Goal: Information Seeking & Learning: Compare options

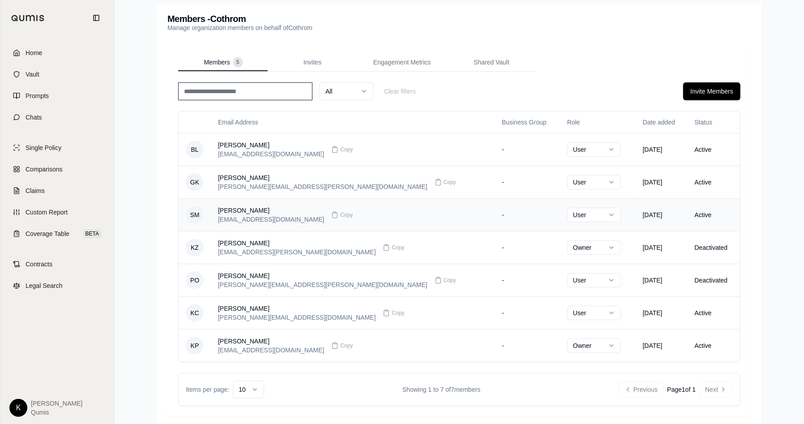
scroll to position [96, 0]
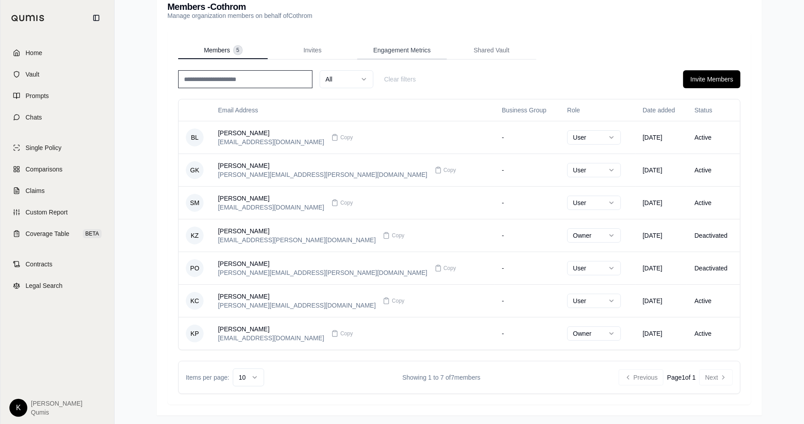
click at [400, 51] on div "Members - Cothrom Manage organization members on behalf of Cothrom Members 5 In…" at bounding box center [459, 203] width 605 height 424
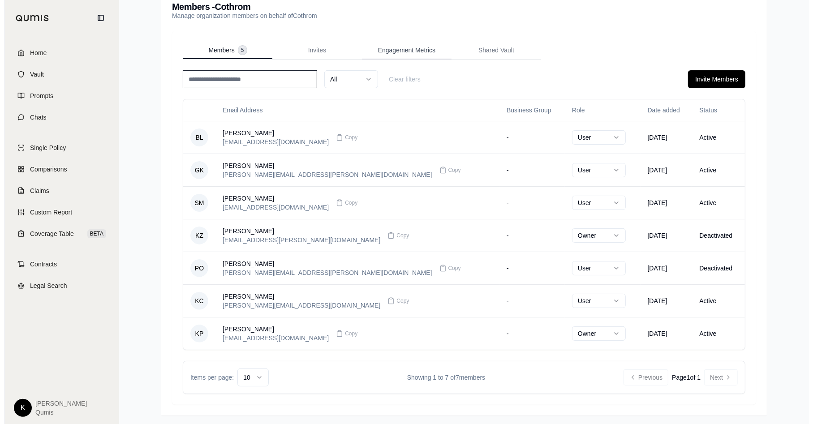
scroll to position [41, 0]
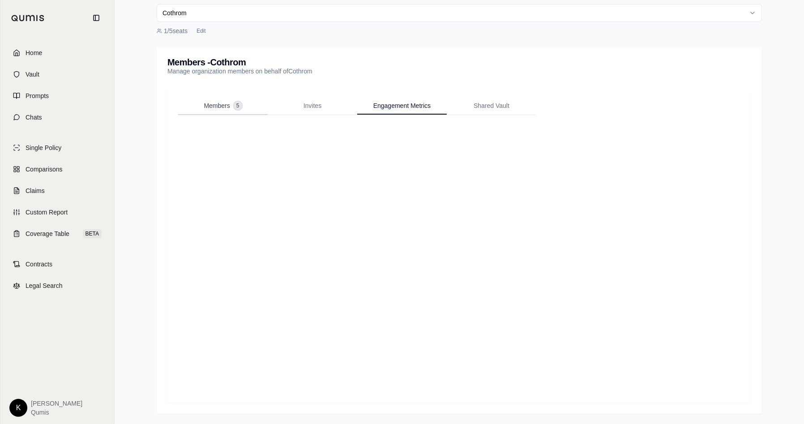
click at [209, 107] on span "Members" at bounding box center [217, 105] width 26 height 9
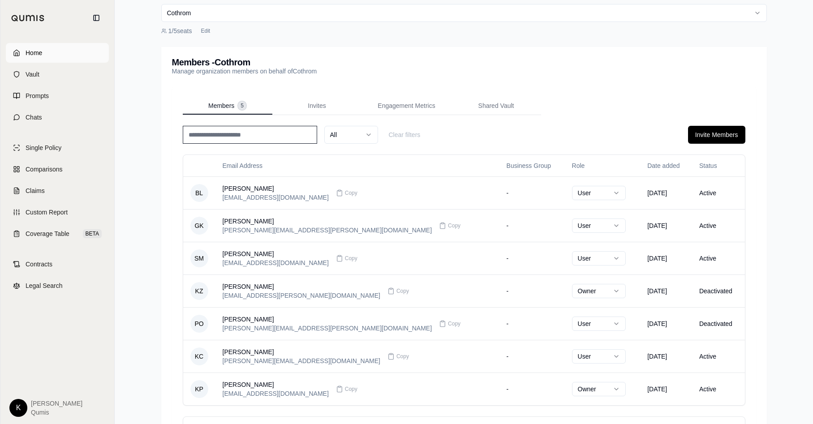
click at [44, 45] on link "Home" at bounding box center [57, 53] width 103 height 20
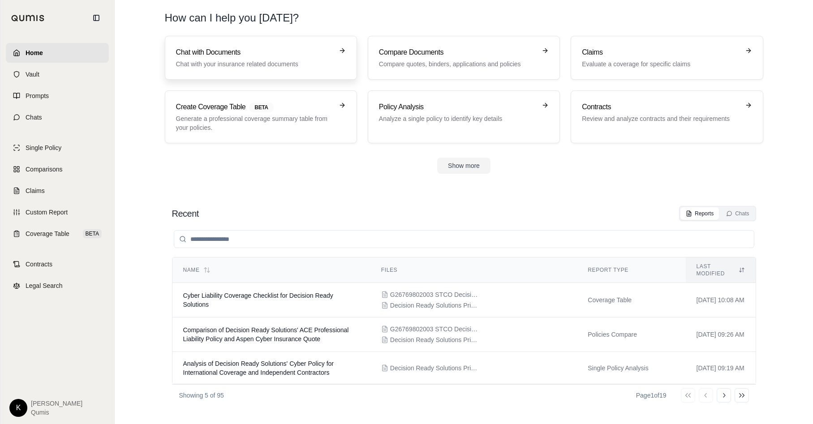
click at [234, 59] on div "Chat with Documents Chat with your insurance related documents" at bounding box center [254, 57] width 157 height 21
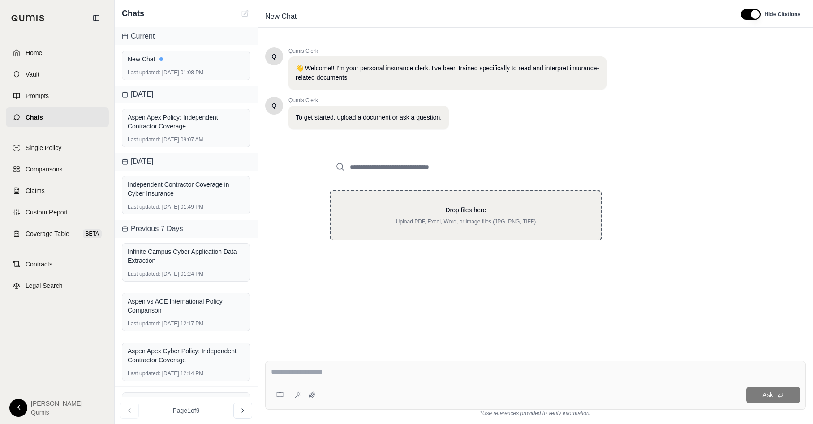
click at [482, 213] on p "Drop files here" at bounding box center [466, 210] width 242 height 9
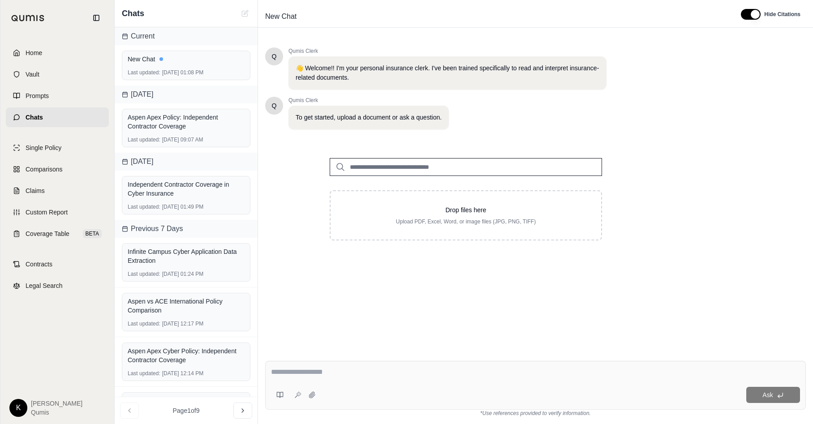
click at [397, 167] on input "search" at bounding box center [466, 167] width 272 height 18
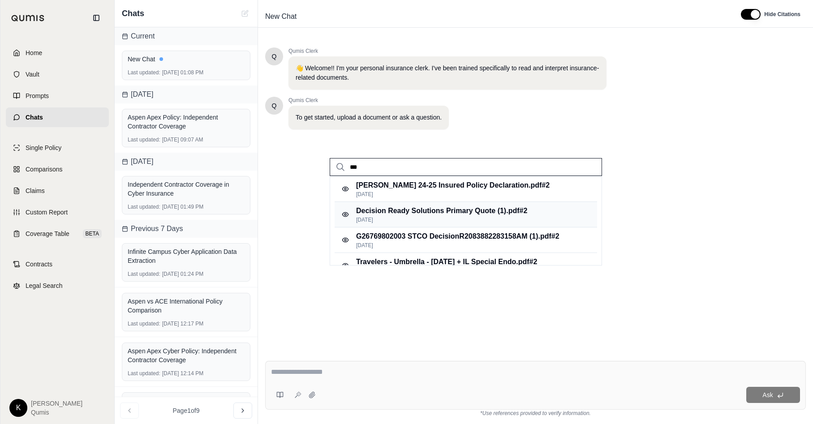
type input "***"
click at [471, 217] on p "Sep 17, 2025" at bounding box center [441, 219] width 171 height 7
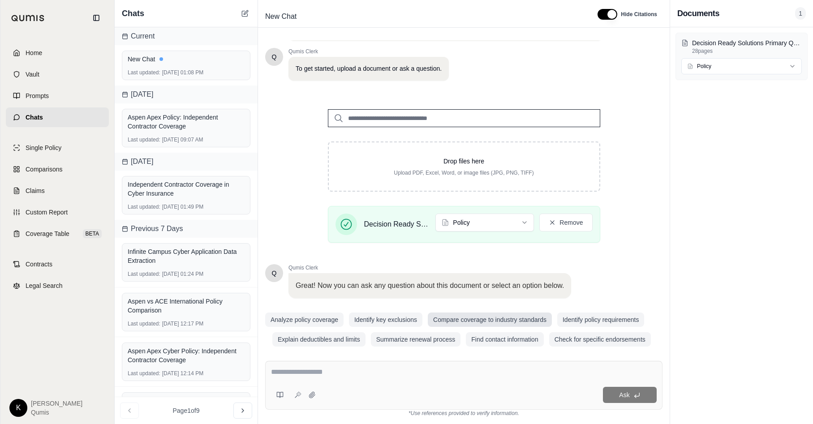
scroll to position [57, 0]
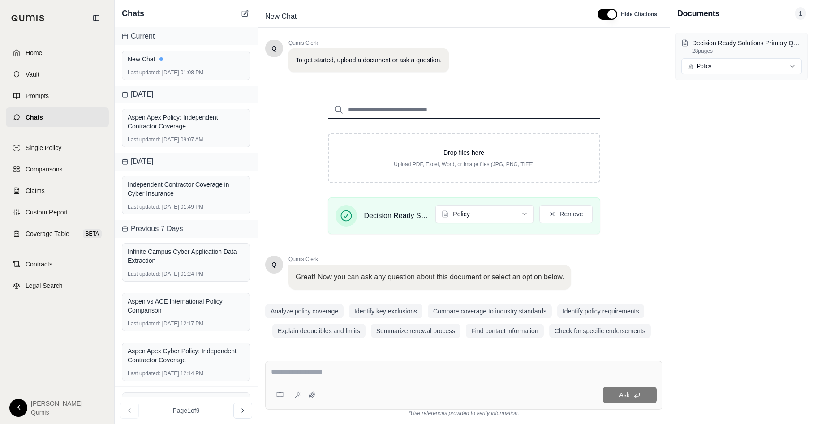
click at [283, 371] on textarea at bounding box center [464, 372] width 386 height 11
type textarea "**********"
click at [625, 399] on button "Ask" at bounding box center [630, 395] width 54 height 16
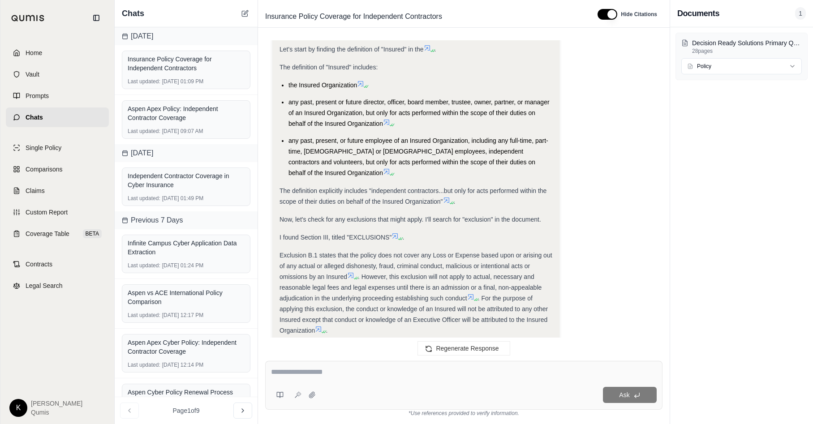
scroll to position [287, 0]
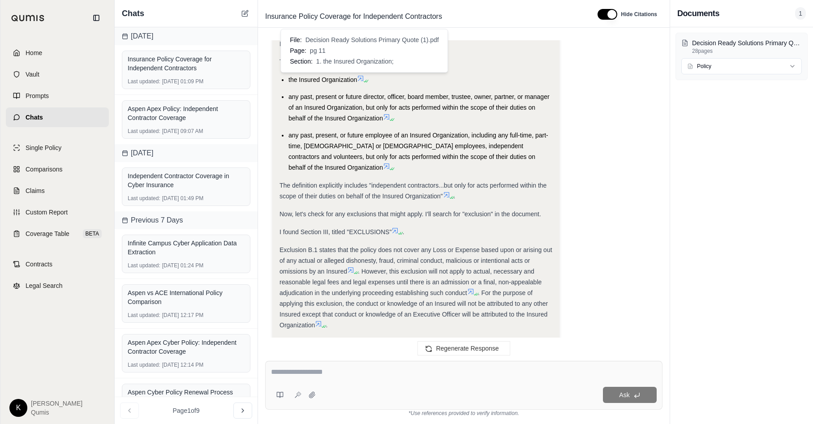
click at [364, 78] on icon at bounding box center [364, 80] width 5 height 5
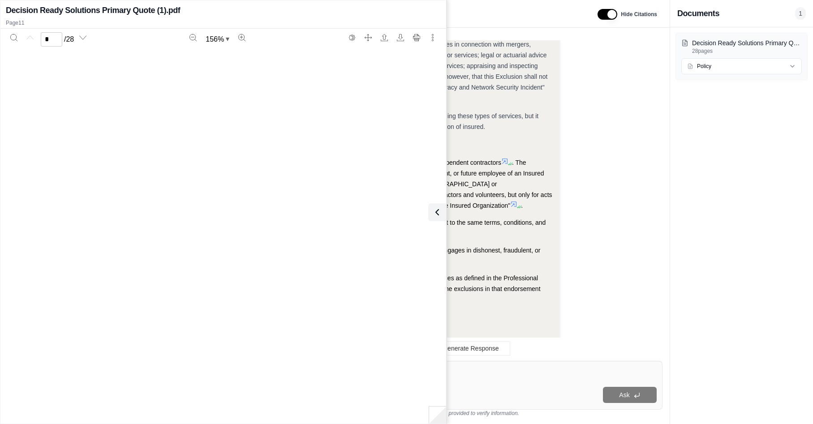
scroll to position [5569, 0]
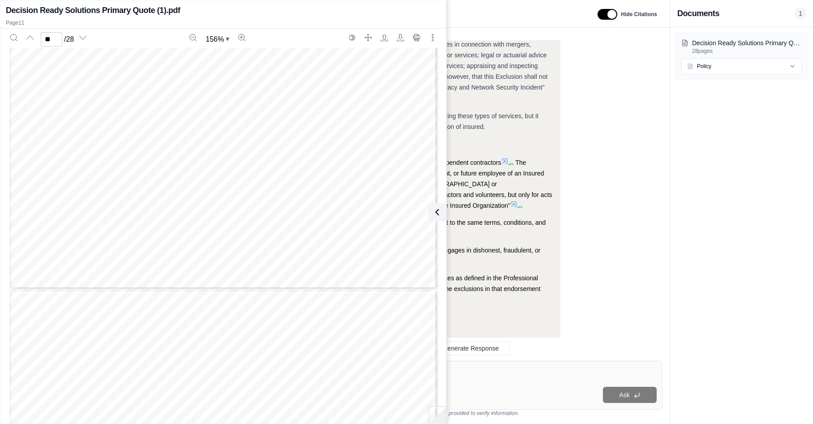
type input "**"
click at [440, 215] on icon at bounding box center [435, 212] width 11 height 11
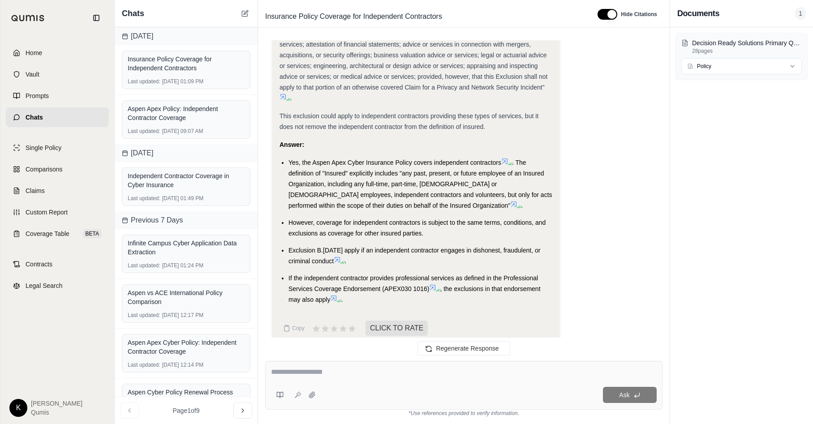
click at [506, 158] on icon at bounding box center [504, 161] width 7 height 7
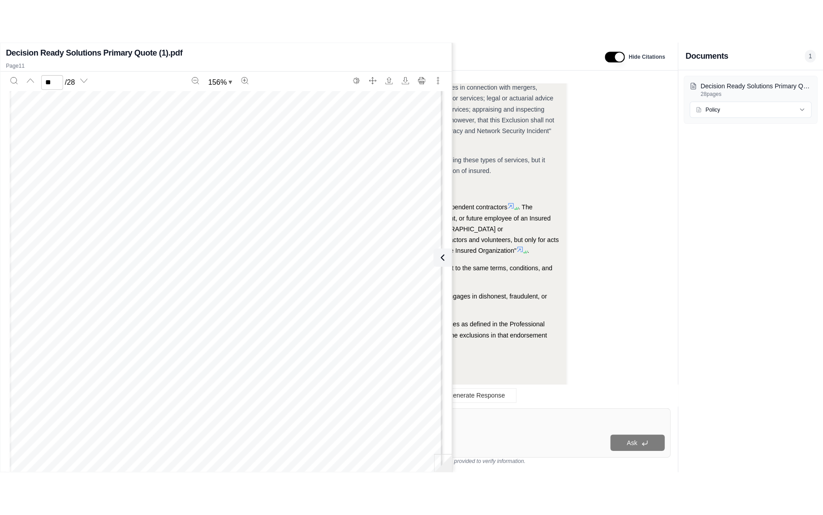
scroll to position [5590, 0]
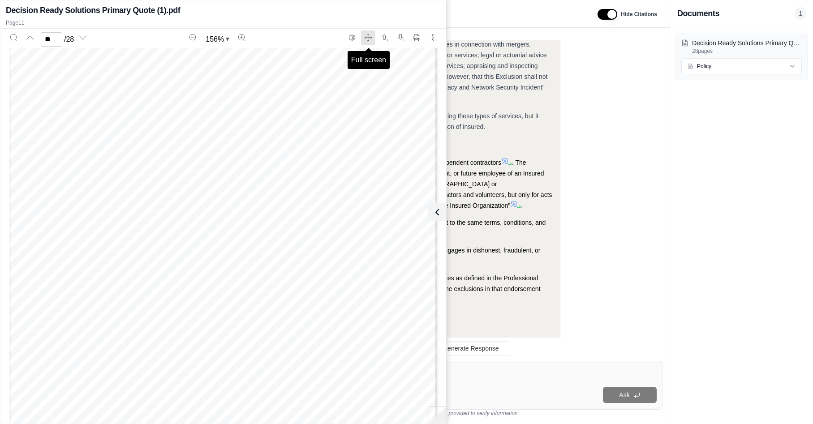
click at [369, 33] on button "Full screen" at bounding box center [368, 37] width 14 height 14
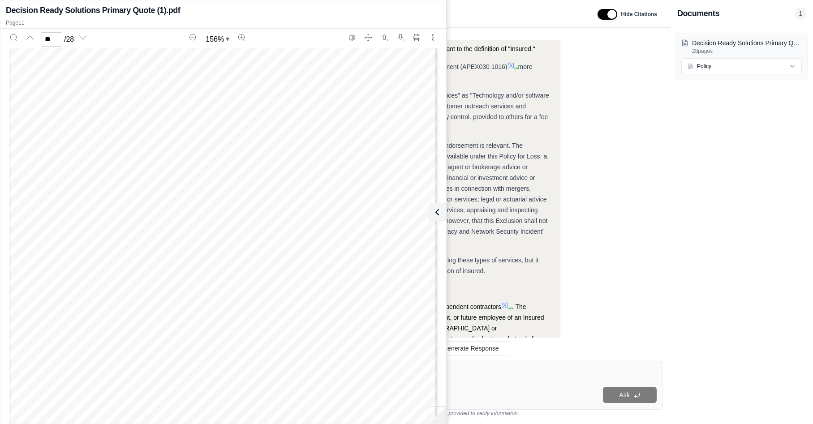
scroll to position [5627, 0]
click at [194, 34] on icon "Zoom out" at bounding box center [192, 37] width 7 height 7
type input "**"
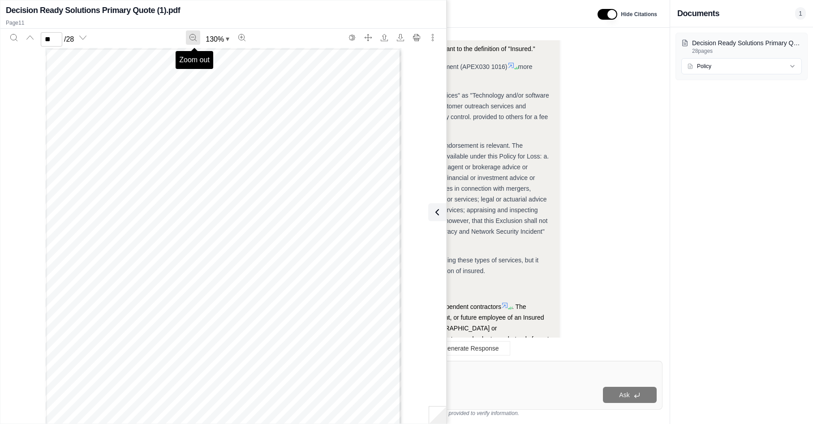
scroll to position [3926, 0]
click at [432, 218] on button at bounding box center [435, 212] width 18 height 18
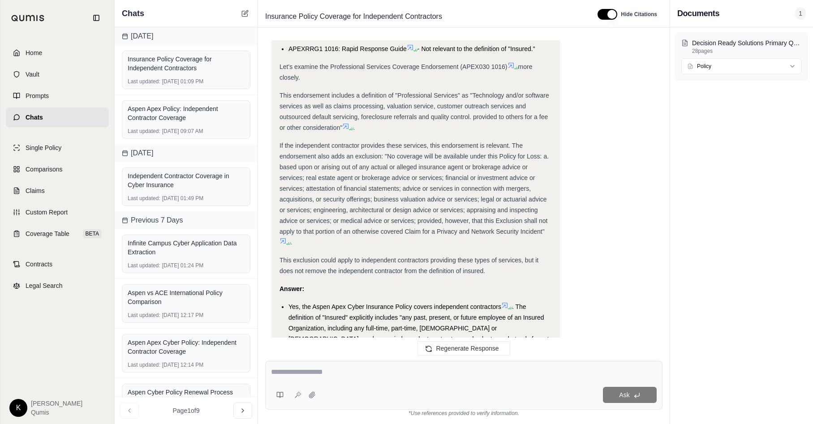
scroll to position [1067, 0]
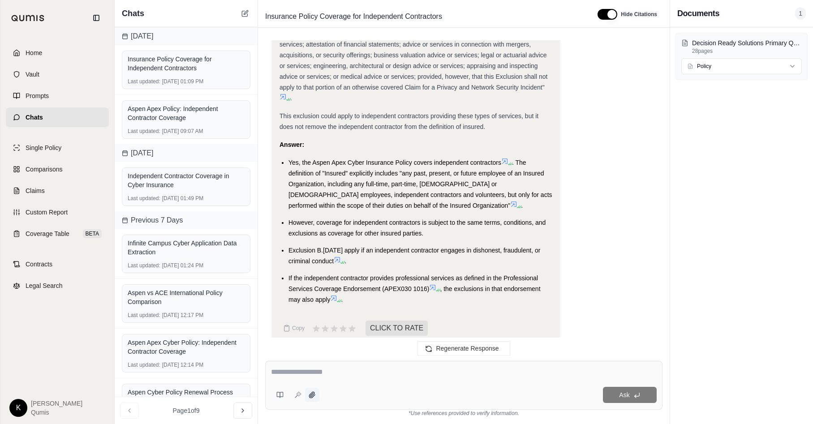
click at [309, 395] on icon at bounding box center [312, 395] width 6 height 6
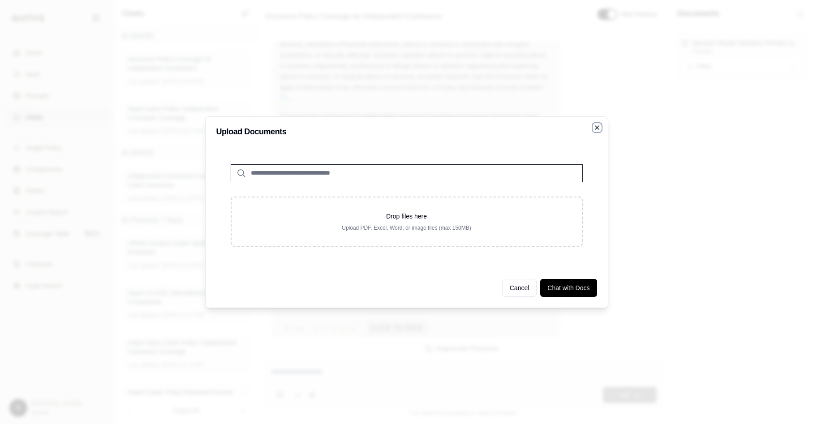
click at [598, 127] on icon "button" at bounding box center [596, 127] width 7 height 7
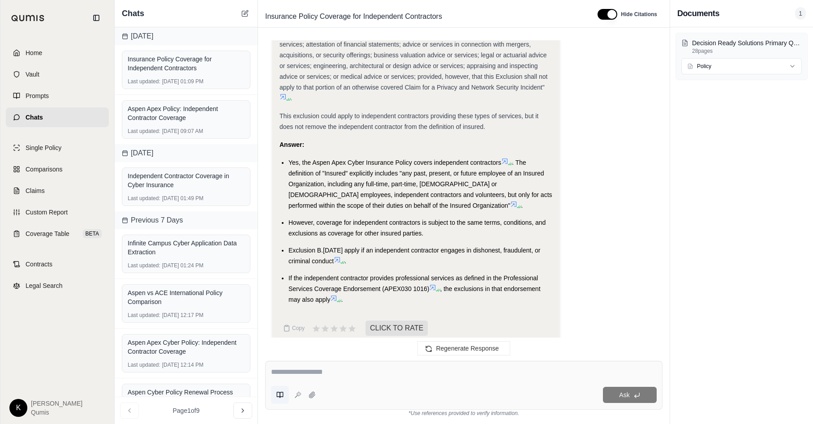
click at [281, 400] on button at bounding box center [280, 395] width 18 height 18
click at [407, 403] on div "Ask" at bounding box center [487, 395] width 337 height 16
click at [299, 375] on textarea at bounding box center [464, 372] width 386 height 11
type textarea "**********"
click at [295, 396] on icon at bounding box center [297, 394] width 7 height 7
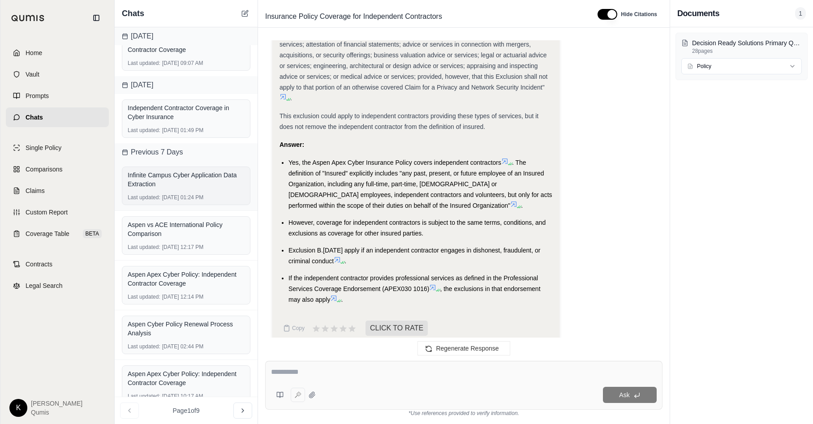
scroll to position [0, 0]
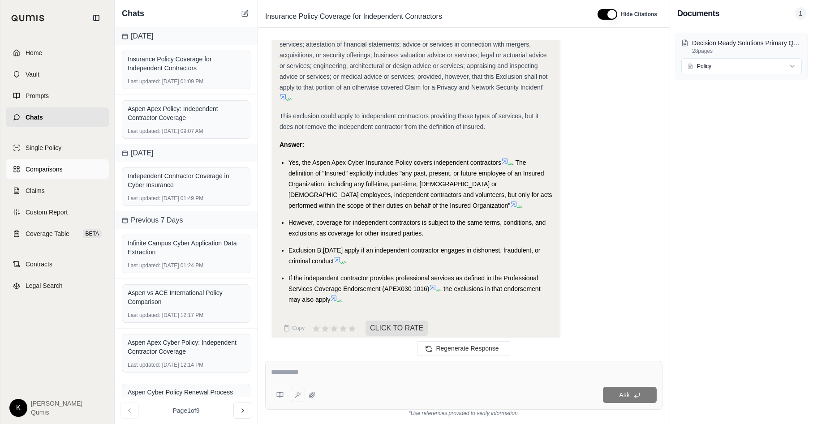
click at [34, 168] on span "Comparisons" at bounding box center [44, 169] width 37 height 9
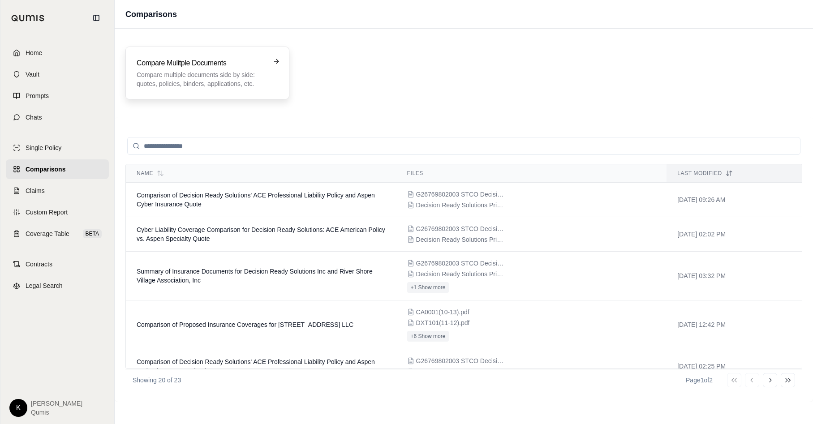
click at [196, 71] on p "Compare multiple documents side by side: quotes, policies, binders, application…" at bounding box center [201, 79] width 129 height 18
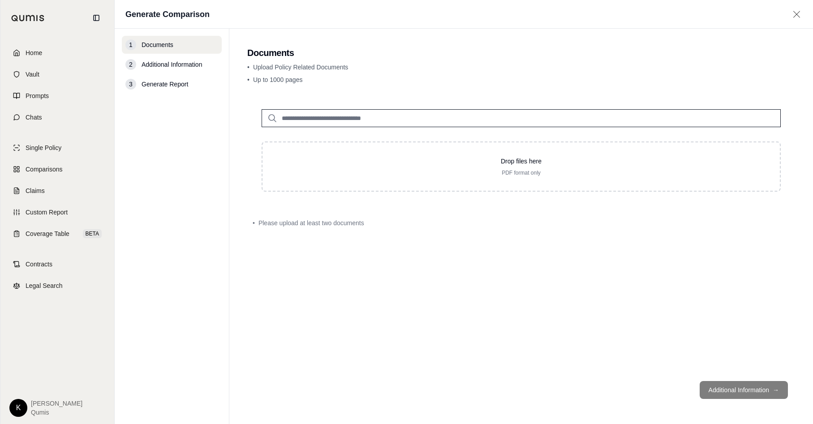
click at [405, 121] on input "search" at bounding box center [521, 118] width 519 height 18
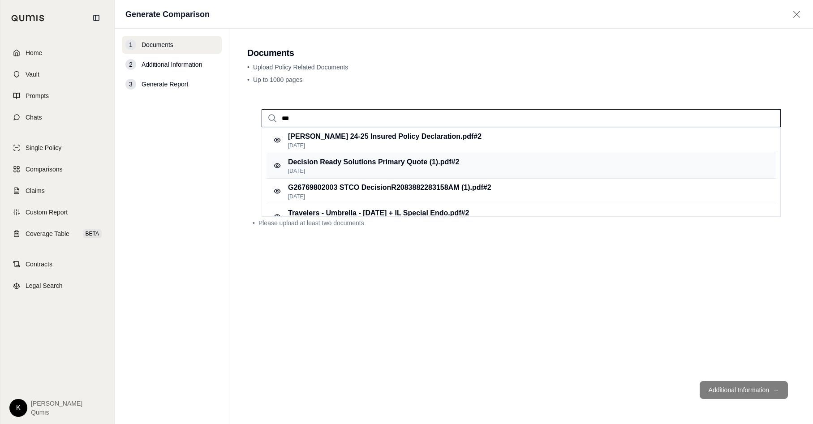
type input "***"
click at [468, 165] on div "Decision Ready Solutions Primary Quote (1).pdf #2 Sep 17, 2025" at bounding box center [520, 166] width 509 height 26
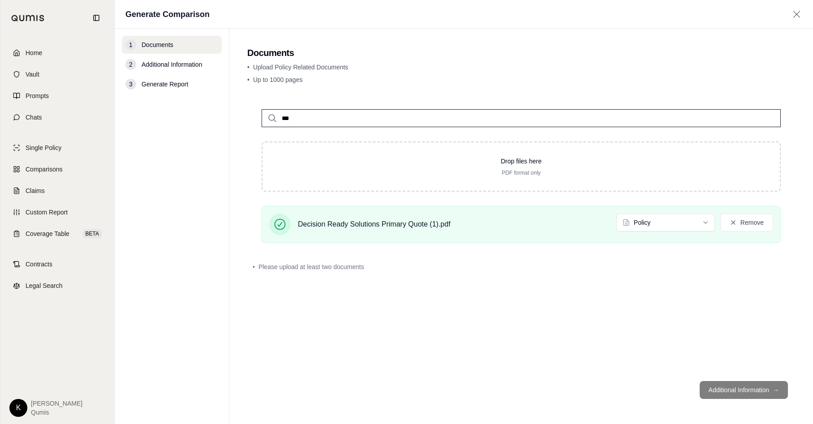
click at [362, 117] on input "***" at bounding box center [521, 118] width 519 height 18
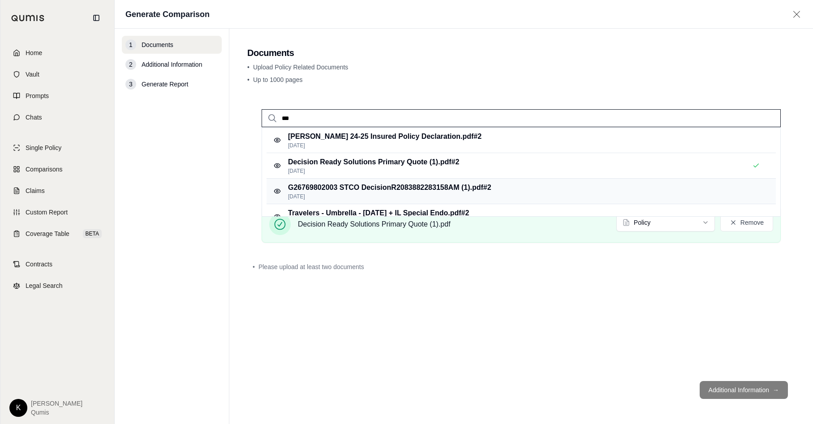
click at [347, 195] on p "Sep 17, 2025" at bounding box center [389, 196] width 203 height 7
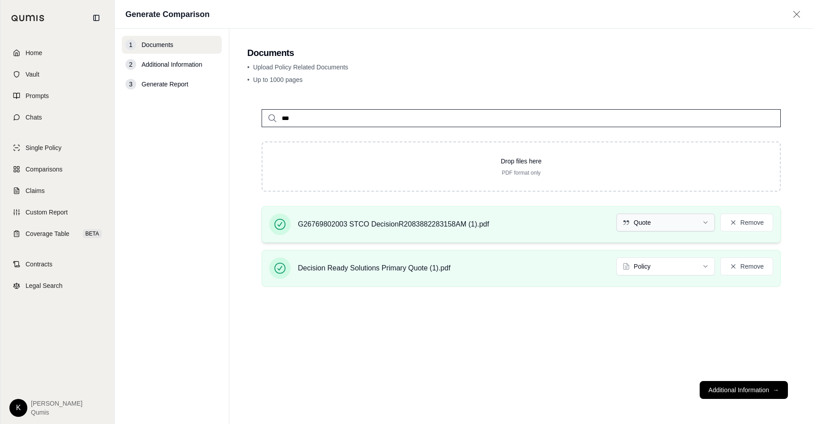
click at [648, 223] on html "Home Vault Prompts Chats Single Policy Comparisons Claims Custom Report Coverag…" at bounding box center [406, 212] width 813 height 424
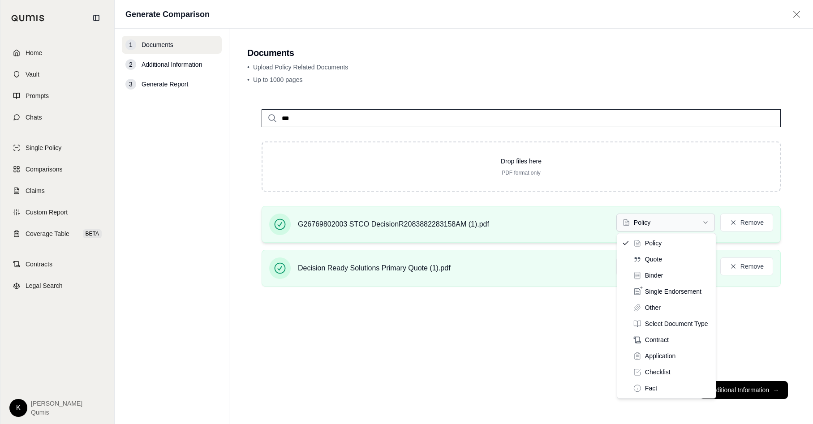
click at [637, 220] on html "Home Vault Prompts Chats Single Policy Comparisons Claims Custom Report Coverag…" at bounding box center [406, 212] width 813 height 424
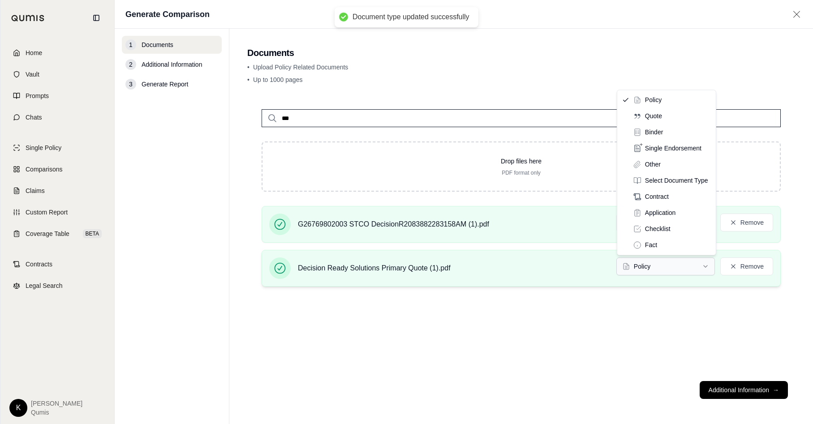
click at [650, 266] on html "Document type updated successfully Home Vault Prompts Chats Single Policy Compa…" at bounding box center [406, 212] width 813 height 424
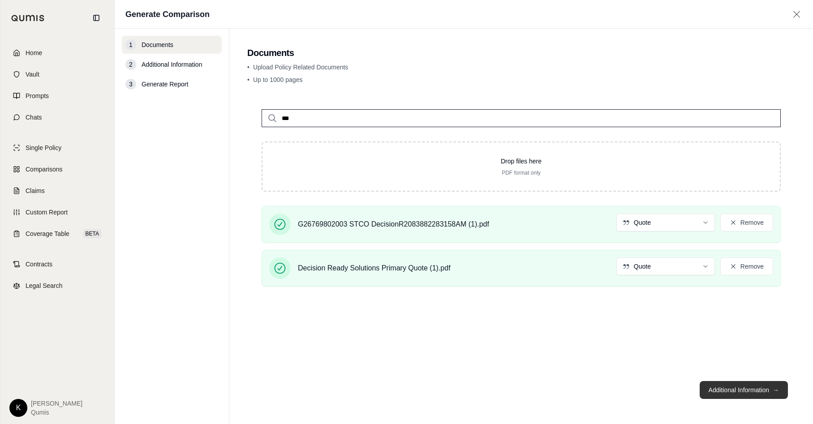
click at [735, 393] on button "Additional Information →" at bounding box center [743, 390] width 88 height 18
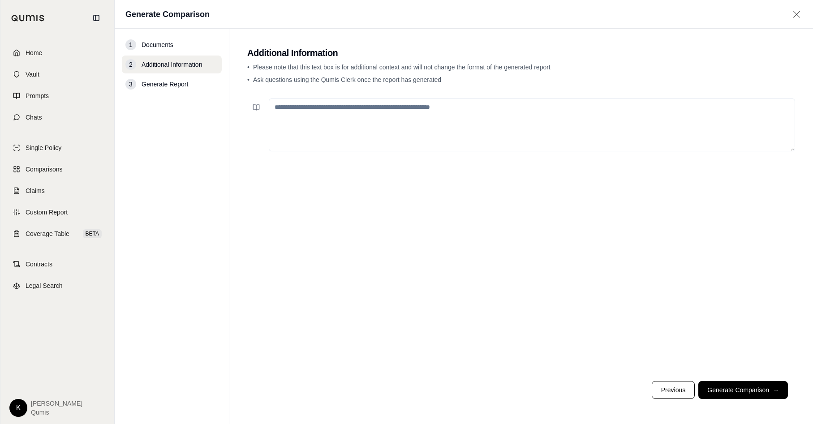
click at [351, 136] on textarea at bounding box center [532, 125] width 526 height 53
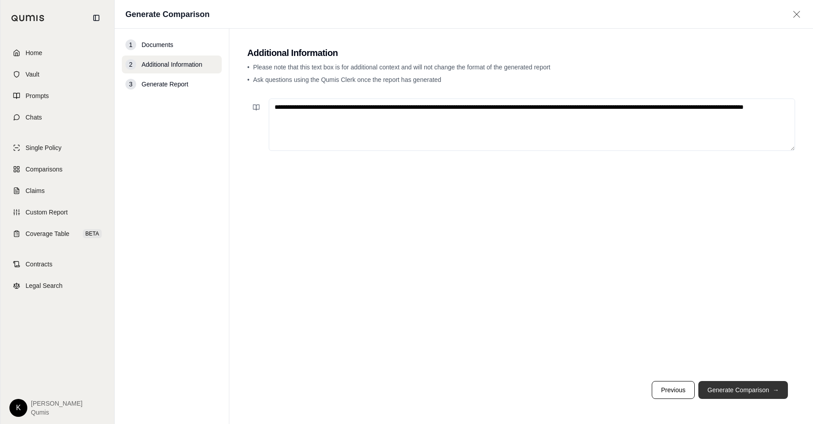
type textarea "**********"
click at [727, 391] on button "Generate Comparison →" at bounding box center [743, 390] width 90 height 18
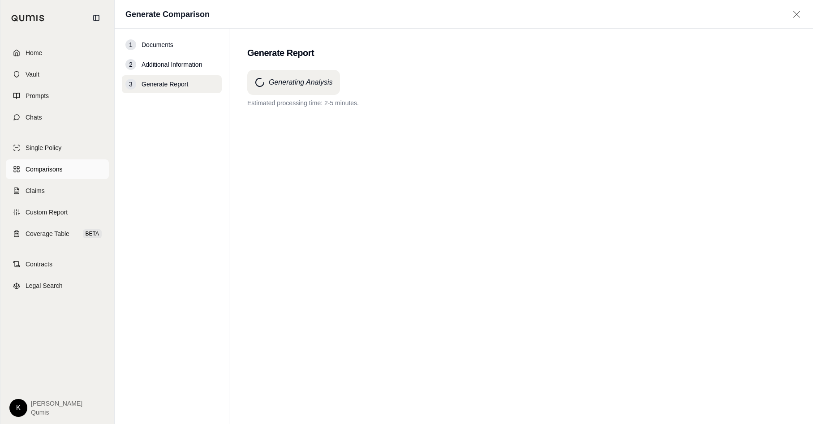
click at [33, 172] on span "Comparisons" at bounding box center [44, 169] width 37 height 9
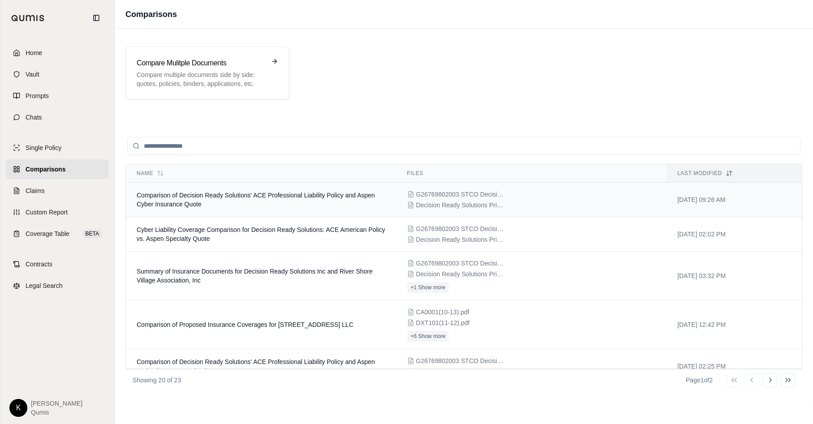
click at [286, 202] on td "Comparison of Decision Ready Solutions' ACE Professional Liability Policy and A…" at bounding box center [261, 200] width 270 height 34
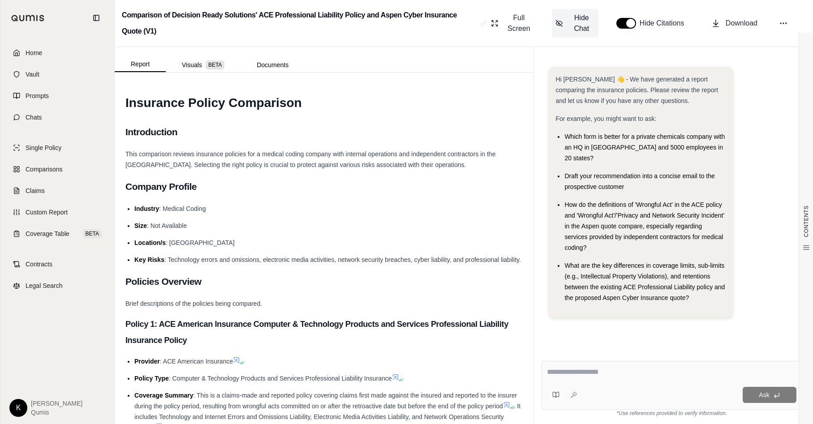
click at [564, 11] on button "Hide Chat" at bounding box center [575, 23] width 47 height 29
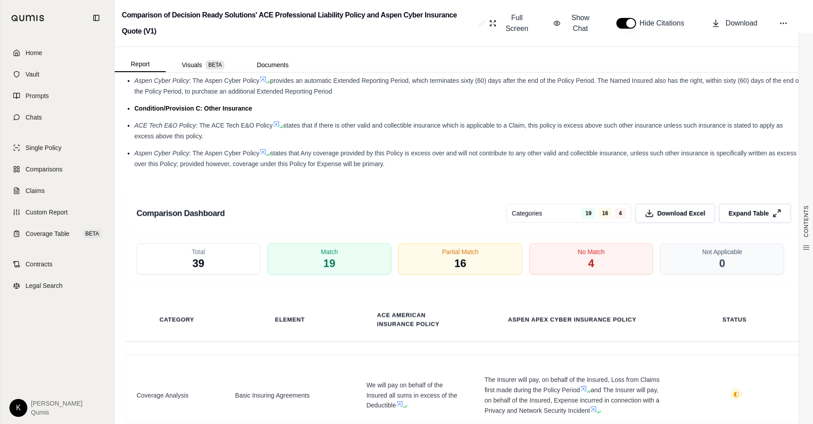
scroll to position [1603, 0]
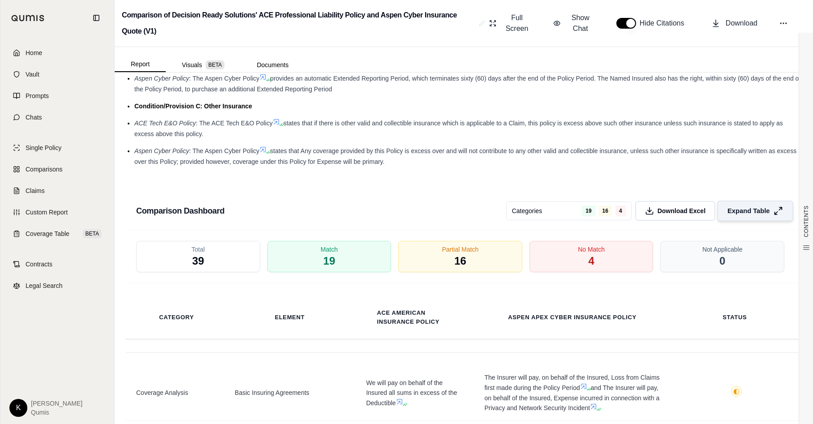
click at [760, 206] on span "Expand Table" at bounding box center [748, 210] width 42 height 9
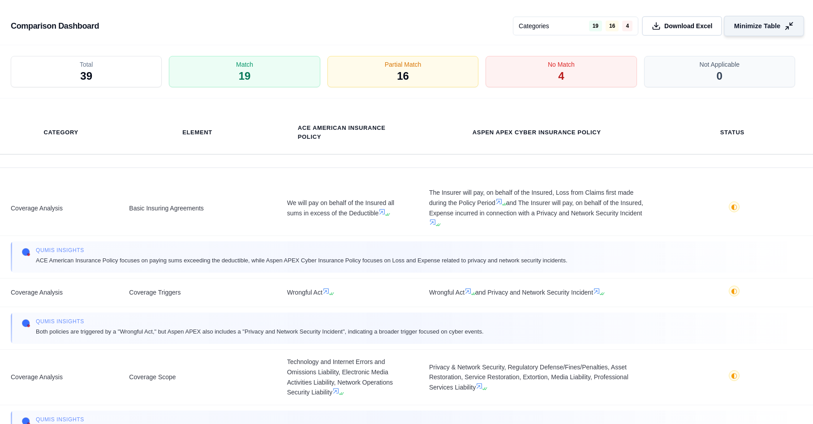
scroll to position [1352, 0]
click at [420, 78] on div "Partial Match 16" at bounding box center [402, 72] width 159 height 33
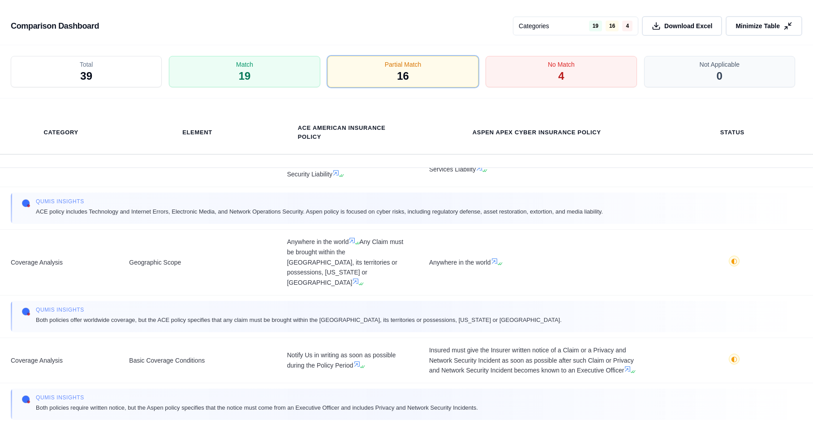
scroll to position [221, 0]
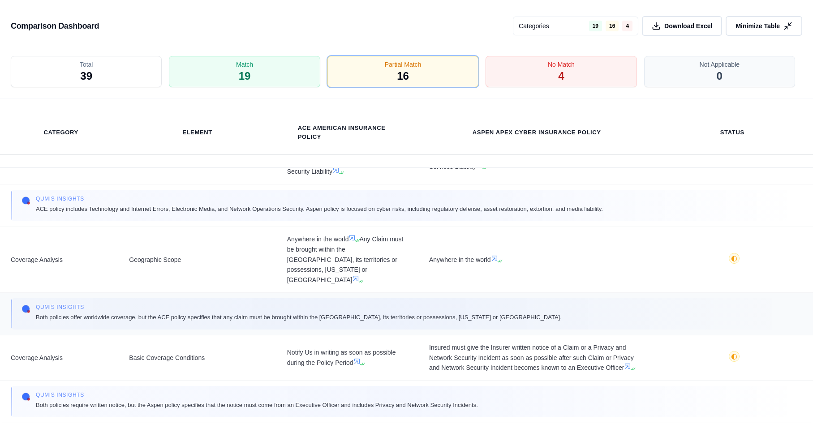
click at [52, 313] on span "Both policies offer worldwide coverage, but the ACE policy specifies that any c…" at bounding box center [299, 317] width 526 height 9
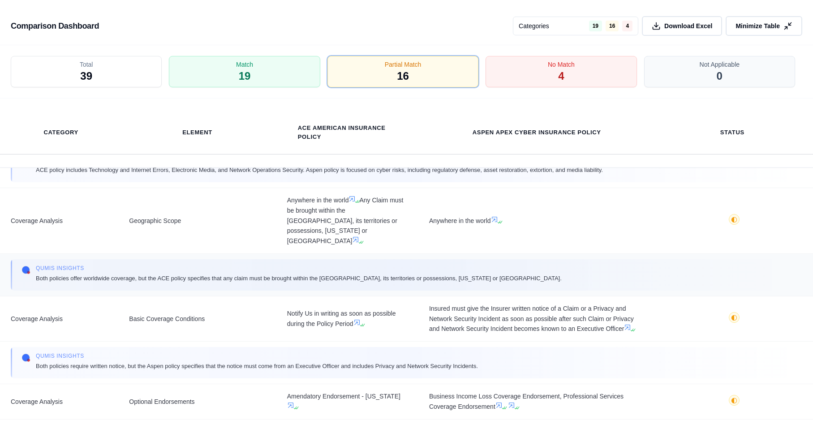
scroll to position [257, 0]
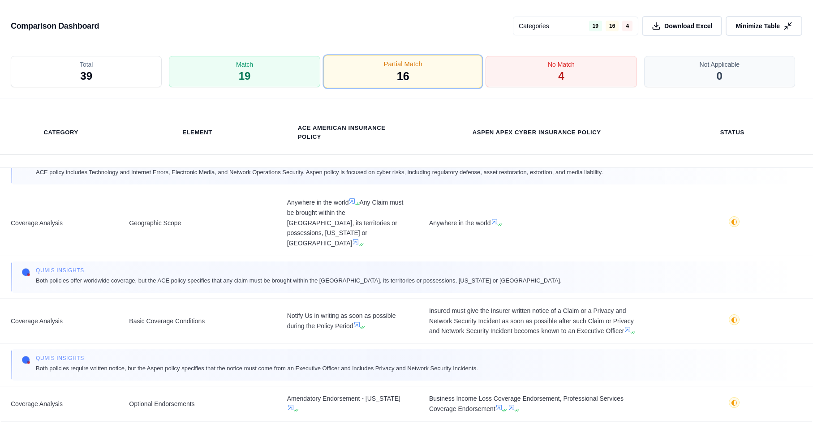
click at [448, 70] on div "Partial Match 16" at bounding box center [402, 72] width 159 height 33
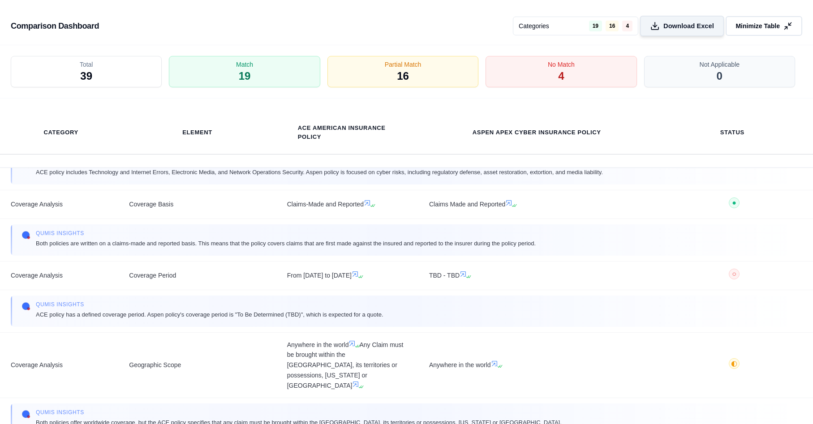
click at [695, 28] on span "Download Excel" at bounding box center [688, 25] width 51 height 9
click at [752, 31] on button "Minimize Table" at bounding box center [764, 26] width 80 height 21
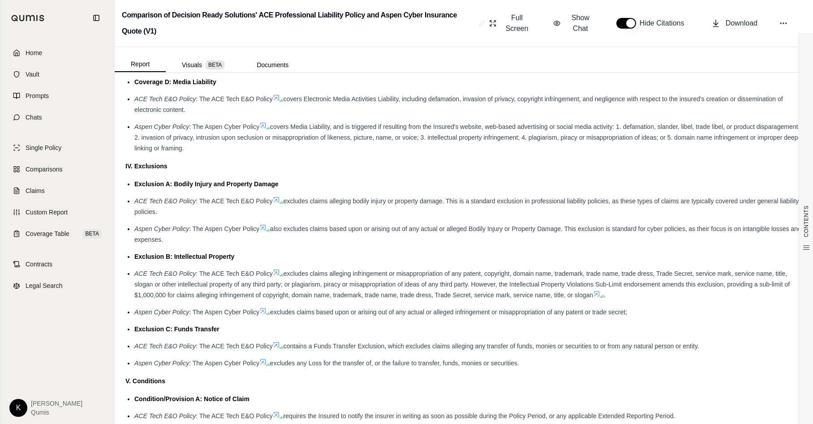
scroll to position [1144, 0]
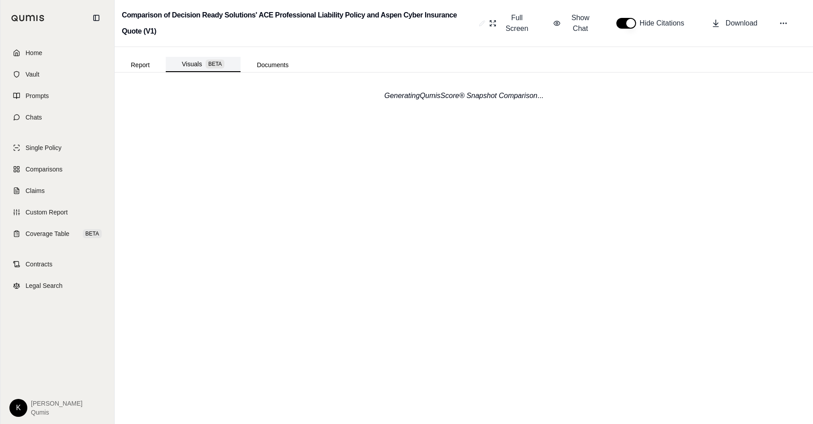
click at [188, 58] on button "Visuals BETA" at bounding box center [203, 64] width 75 height 15
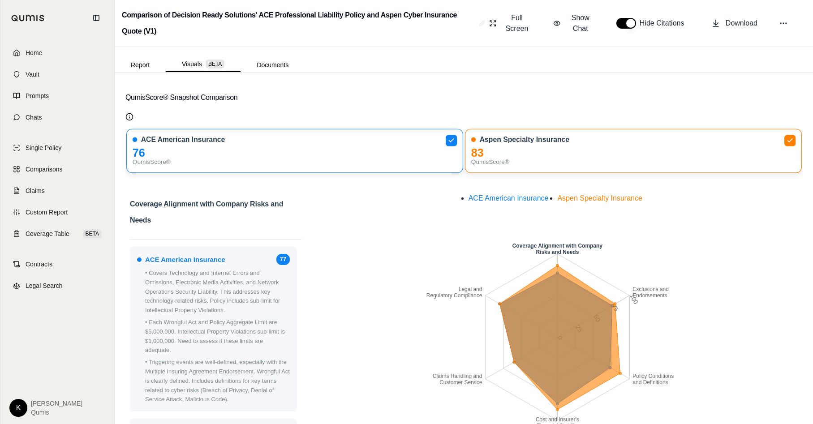
scroll to position [60, 0]
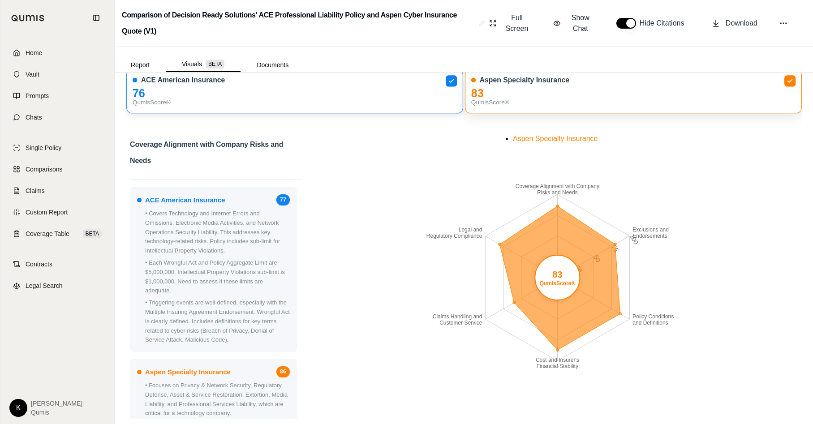
click at [530, 90] on div "83" at bounding box center [633, 93] width 324 height 9
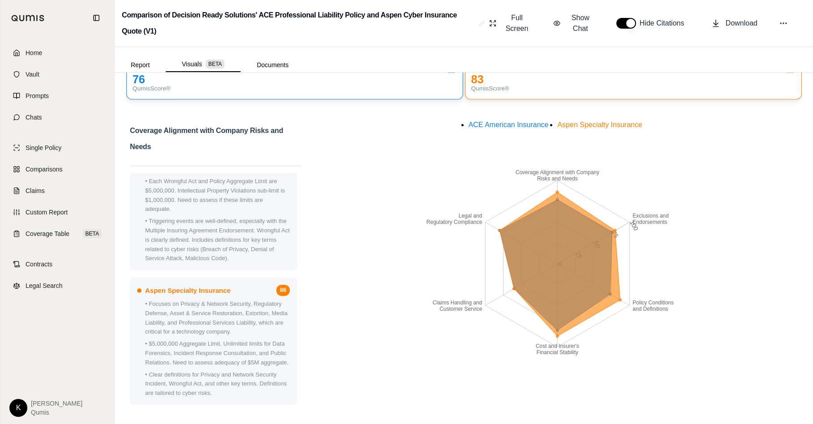
scroll to position [0, 0]
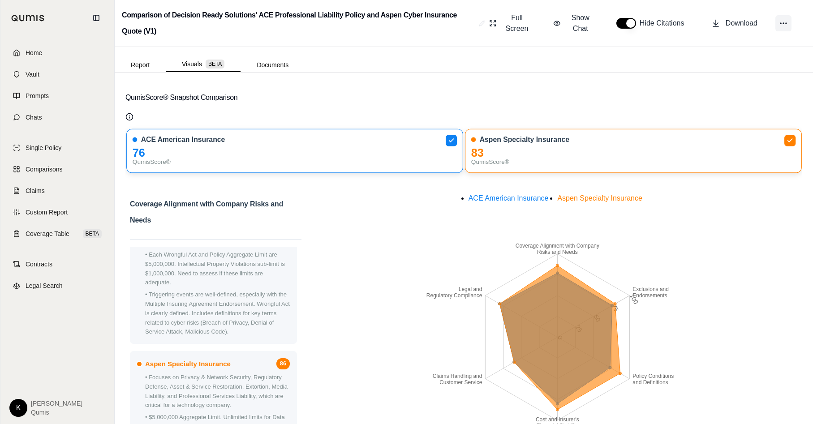
click at [787, 26] on icon at bounding box center [783, 23] width 9 height 9
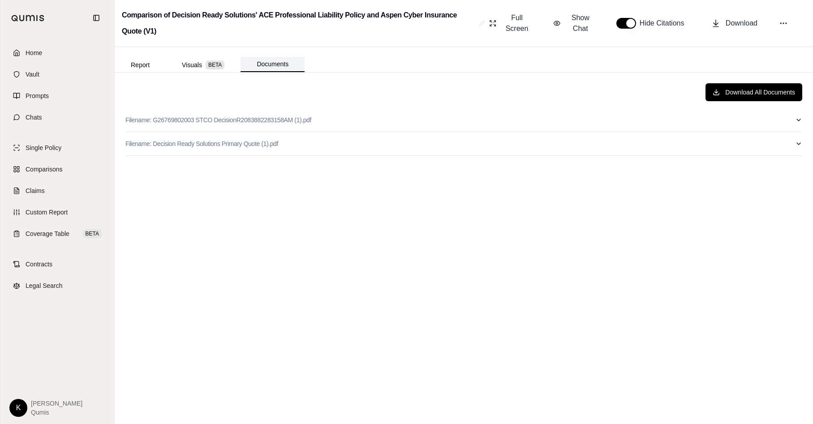
click at [292, 66] on button "Documents" at bounding box center [272, 64] width 64 height 15
click at [787, 17] on button at bounding box center [783, 23] width 16 height 16
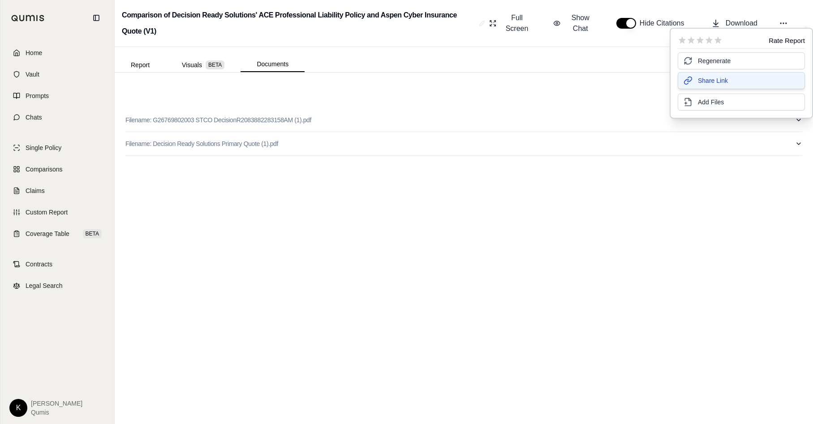
click at [723, 82] on span "Share Link" at bounding box center [713, 80] width 30 height 9
click at [639, 99] on div "Download All Documents" at bounding box center [463, 92] width 677 height 18
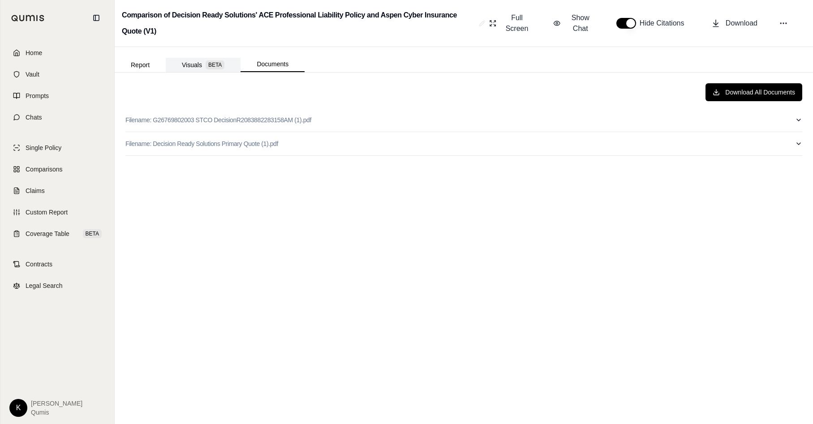
click at [202, 65] on button "Visuals BETA" at bounding box center [203, 65] width 75 height 14
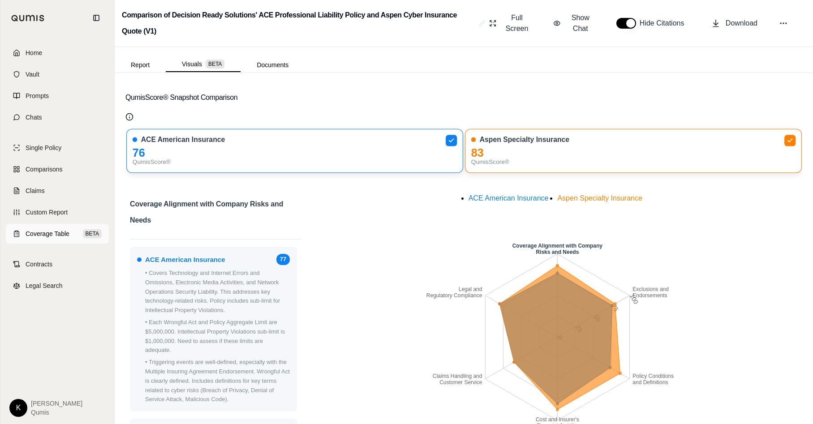
click at [35, 232] on span "Coverage Table" at bounding box center [48, 233] width 44 height 9
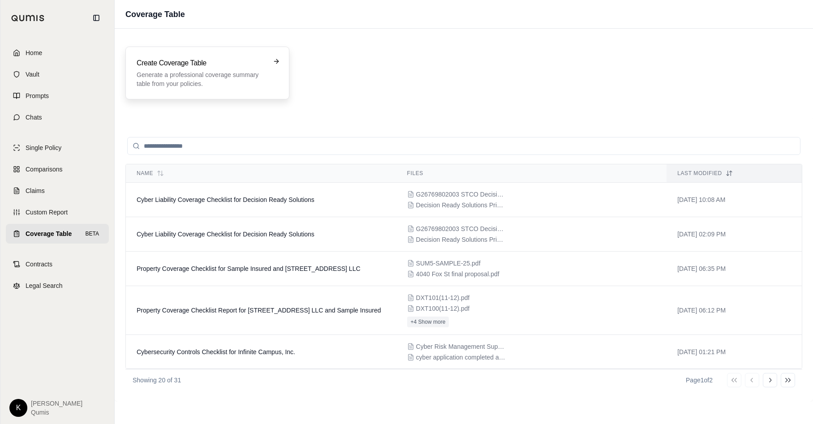
click at [219, 79] on p "Generate a professional coverage summary table from your policies." at bounding box center [201, 79] width 129 height 18
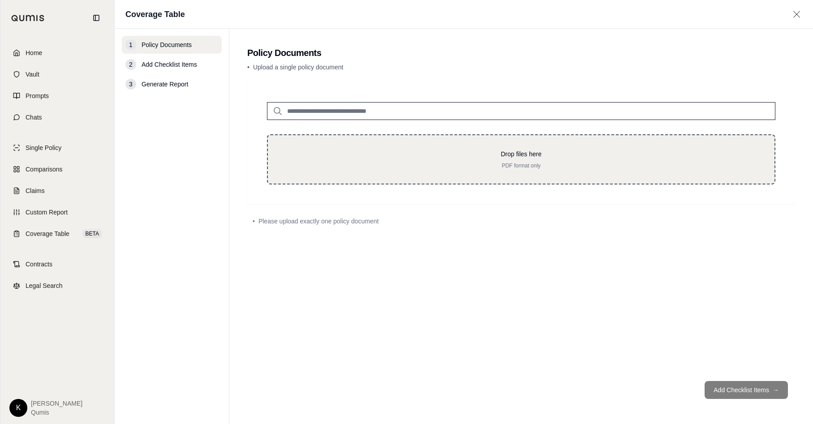
click at [438, 172] on div "Drop files here PDF format only" at bounding box center [521, 159] width 508 height 50
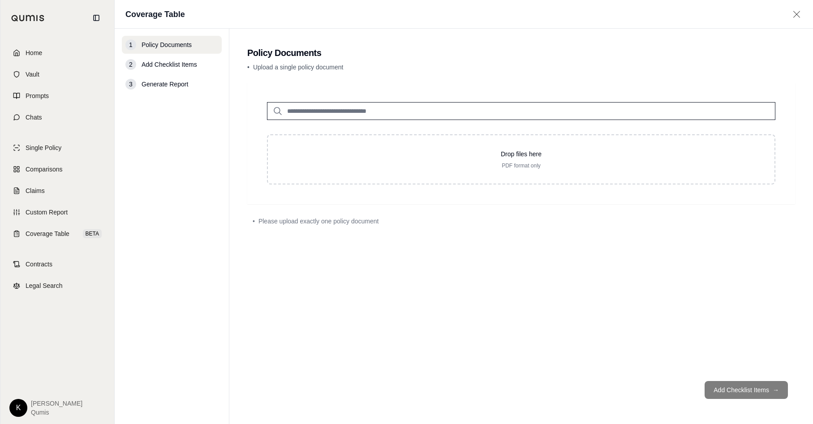
click at [427, 116] on input "search" at bounding box center [521, 111] width 508 height 18
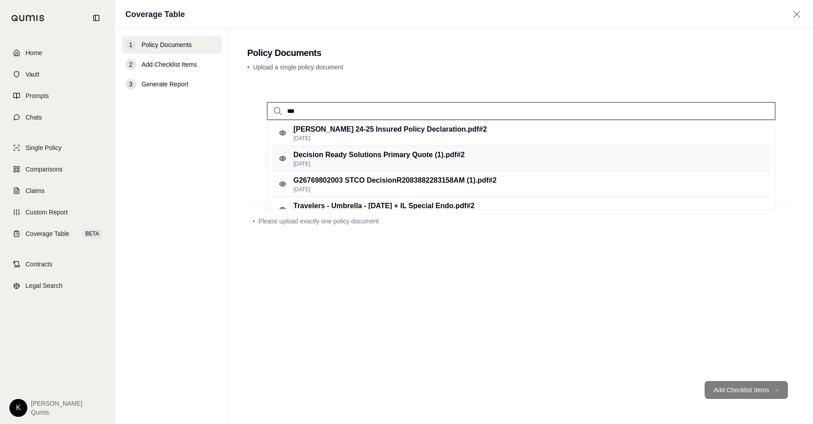
type input "***"
click at [431, 153] on p "Decision Ready Solutions Primary Quote (1).pdf #2" at bounding box center [378, 155] width 171 height 11
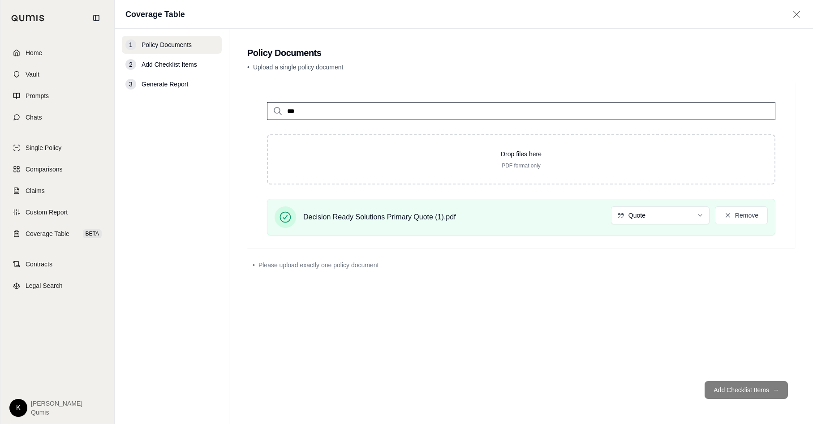
click at [373, 120] on div "*** Drop files here PDF format only Decision Ready Solutions Primary Quote (1).…" at bounding box center [521, 165] width 537 height 155
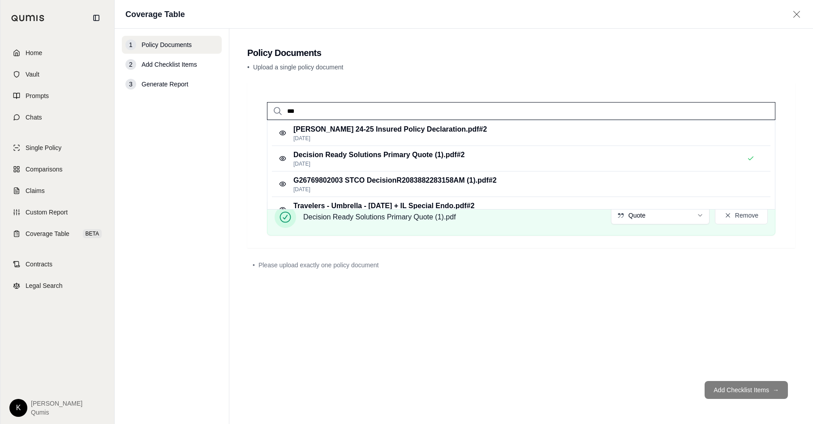
click at [375, 114] on input "***" at bounding box center [521, 111] width 508 height 18
click at [382, 189] on p "Sep 17, 2025" at bounding box center [394, 189] width 203 height 7
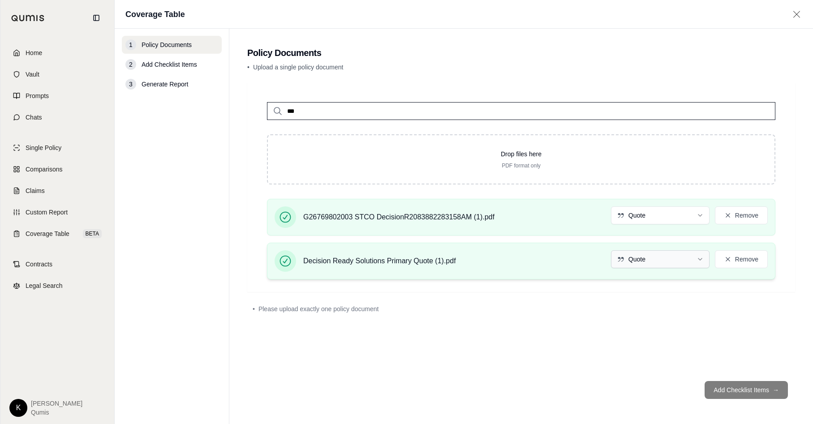
click at [661, 258] on html "Home Vault Prompts Chats Single Policy Comparisons Claims Custom Report Coverag…" at bounding box center [406, 212] width 813 height 424
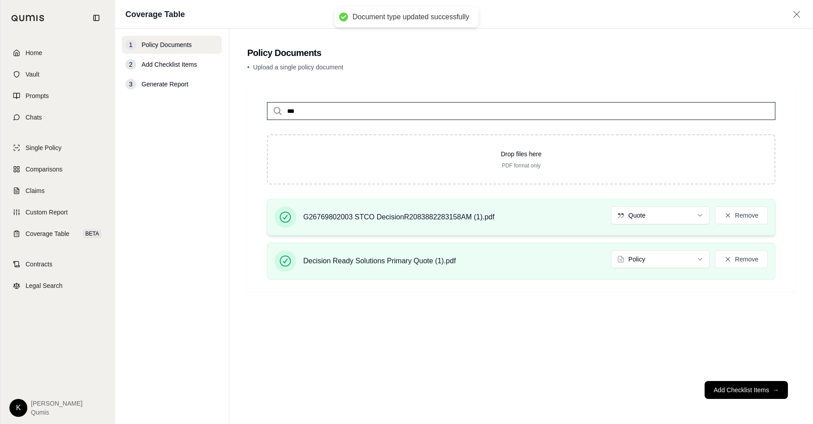
click at [653, 228] on div "G26769802003 STCO DecisionR2083882283158AM (1).pdf Quote Remove" at bounding box center [521, 217] width 508 height 37
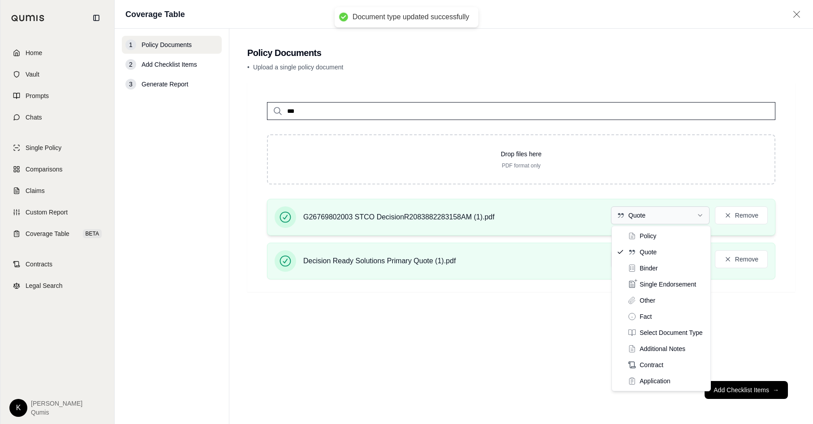
click at [654, 213] on html "Document type updated successfully Home Vault Prompts Chats Single Policy Compa…" at bounding box center [406, 212] width 813 height 424
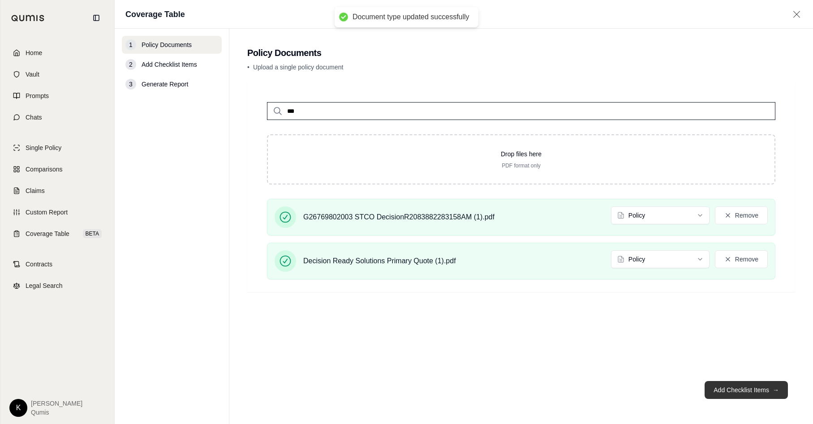
click at [730, 395] on button "Add Checklist Items →" at bounding box center [745, 390] width 83 height 18
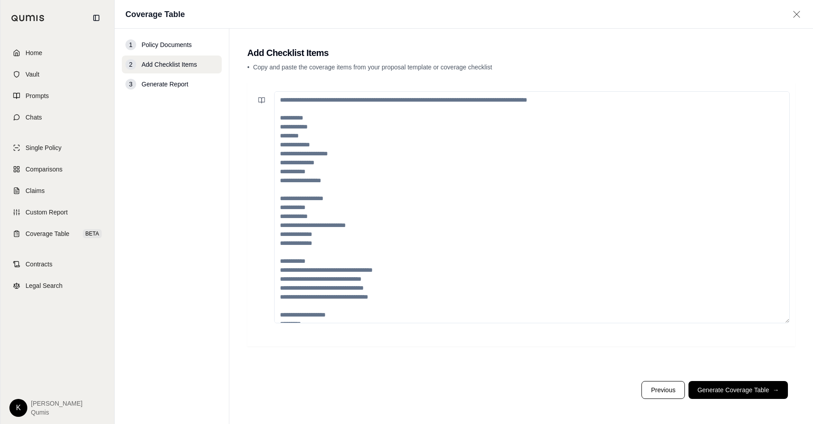
click at [296, 112] on textarea at bounding box center [531, 207] width 515 height 232
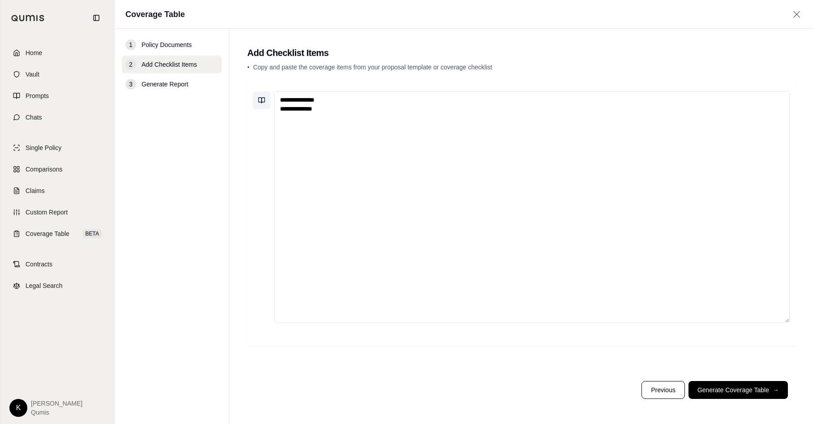
type textarea "**********"
click at [262, 101] on icon at bounding box center [261, 100] width 7 height 7
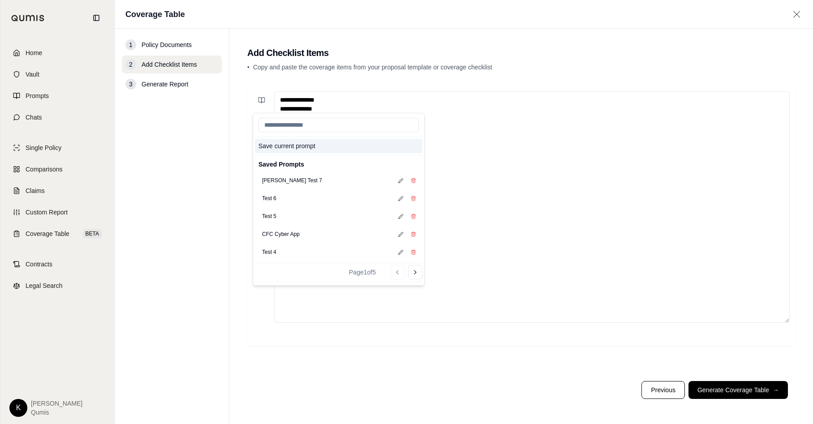
click at [284, 146] on button "Save current prompt" at bounding box center [338, 146] width 167 height 14
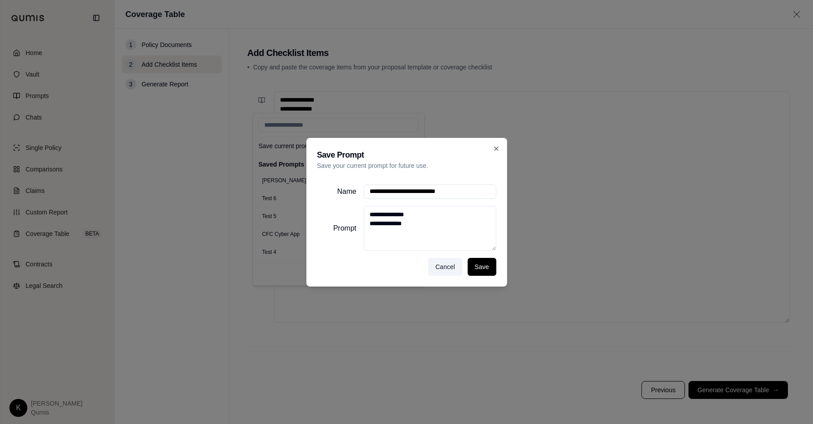
click at [459, 189] on input "**********" at bounding box center [430, 192] width 133 height 14
type input "**********"
click at [473, 274] on button "Save" at bounding box center [482, 267] width 29 height 18
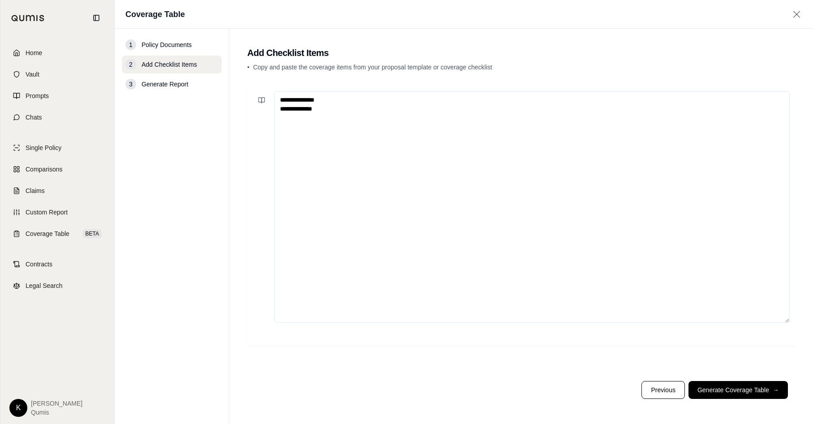
click at [172, 201] on nav "1 Policy Documents 2 Add Checklist Items 3 Generate Report" at bounding box center [172, 226] width 115 height 395
click at [258, 102] on icon at bounding box center [261, 100] width 7 height 7
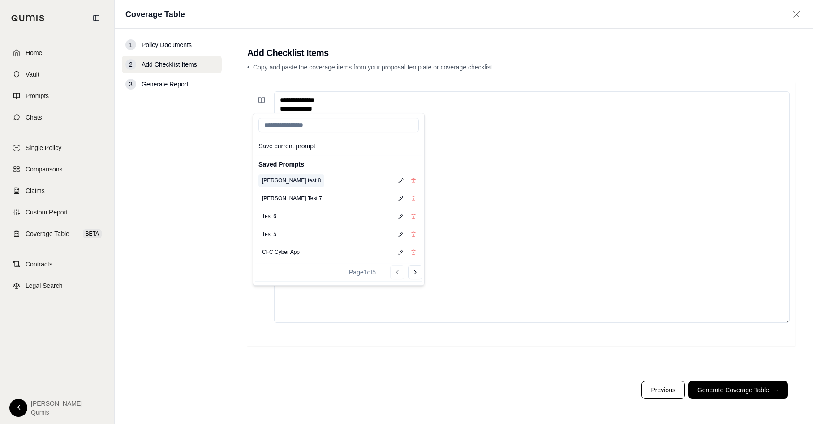
click at [283, 184] on button "Kyle test 8" at bounding box center [291, 180] width 66 height 13
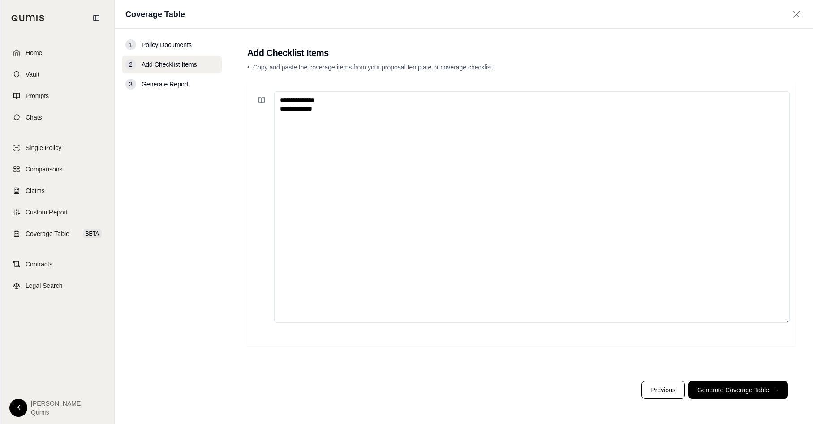
click at [236, 177] on main "**********" at bounding box center [521, 226] width 584 height 395
click at [263, 100] on icon at bounding box center [261, 100] width 7 height 7
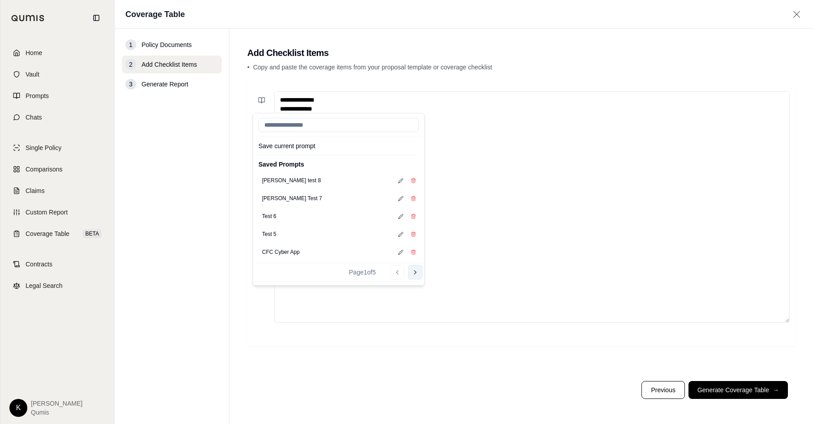
click at [416, 273] on icon at bounding box center [415, 272] width 7 height 7
click at [313, 180] on button "Cyber Liability Checklist" at bounding box center [290, 180] width 64 height 13
type textarea "**********"
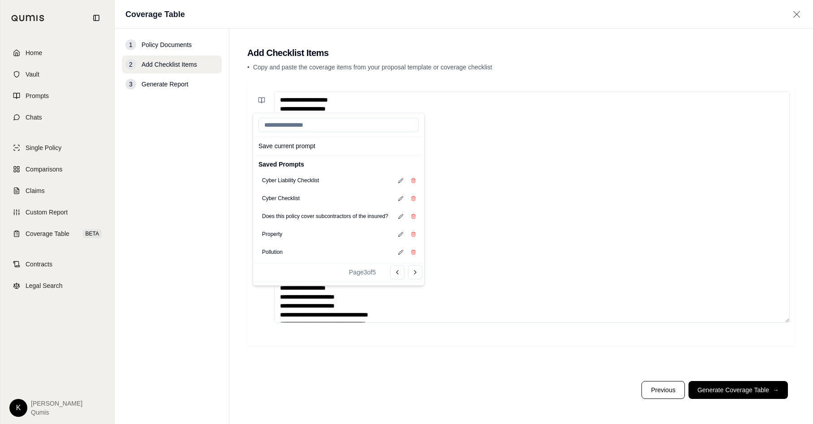
click at [523, 279] on textarea at bounding box center [531, 207] width 515 height 232
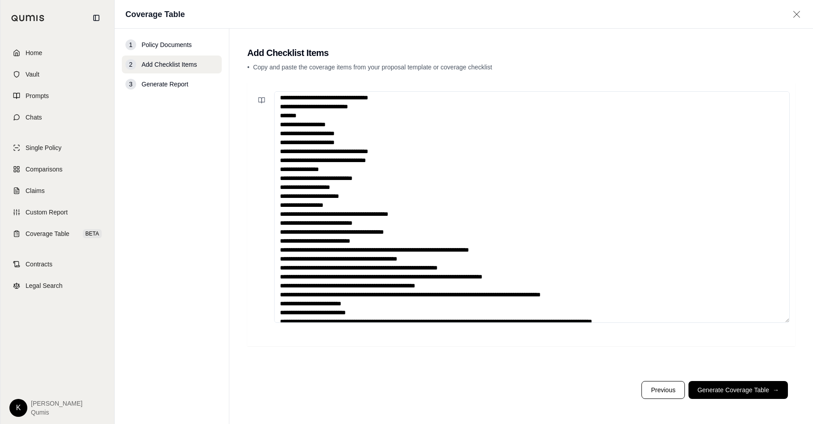
scroll to position [179, 0]
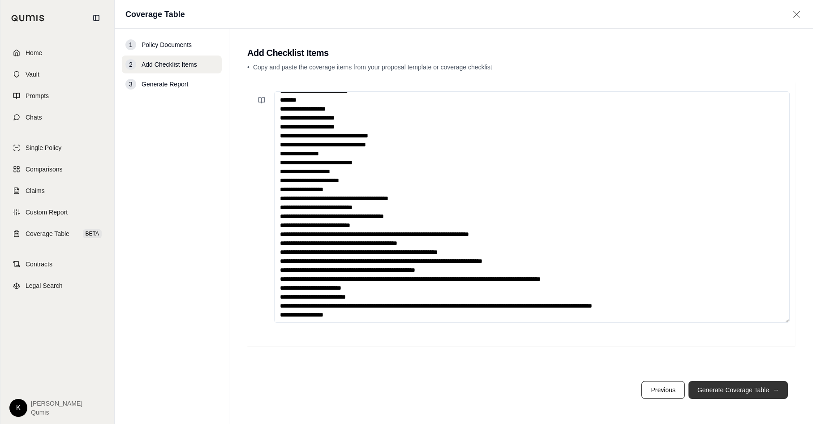
click at [696, 398] on button "Generate Coverage Table →" at bounding box center [737, 390] width 99 height 18
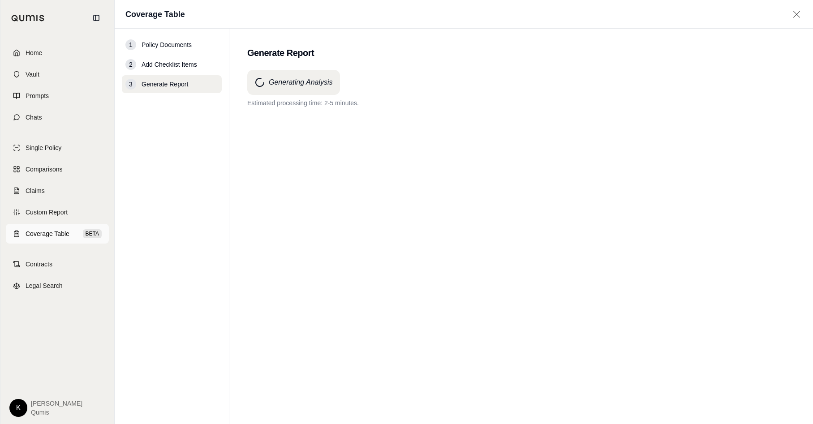
click at [33, 232] on span "Coverage Table" at bounding box center [48, 233] width 44 height 9
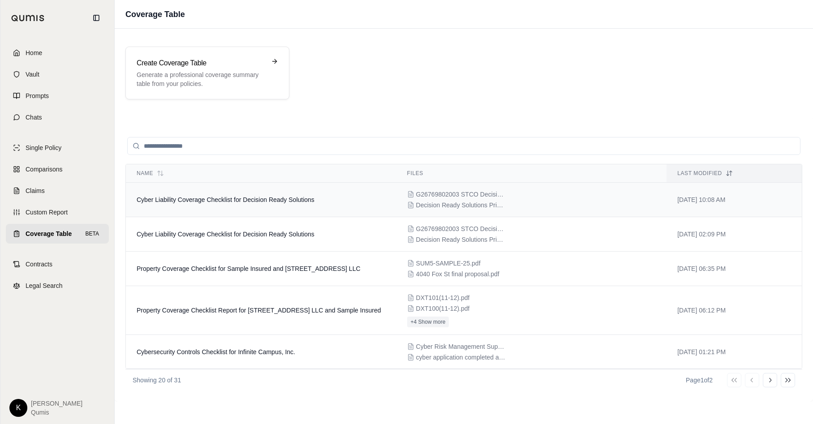
click at [245, 209] on td "Cyber Liability Coverage Checklist for Decision Ready Solutions" at bounding box center [261, 200] width 270 height 34
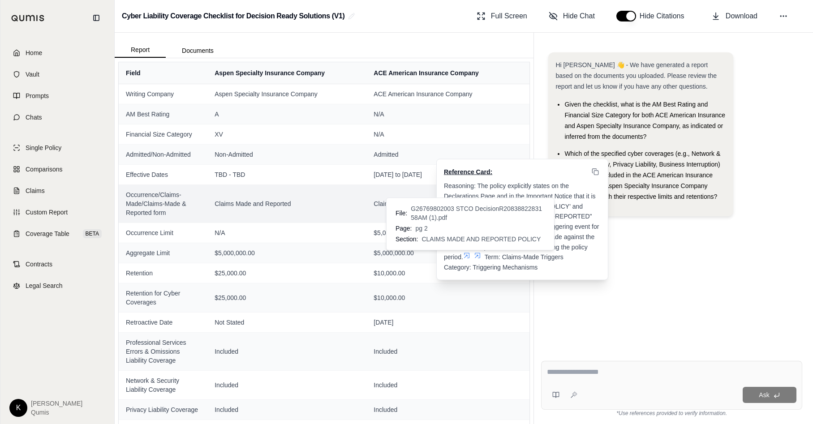
click at [468, 253] on icon at bounding box center [466, 255] width 5 height 5
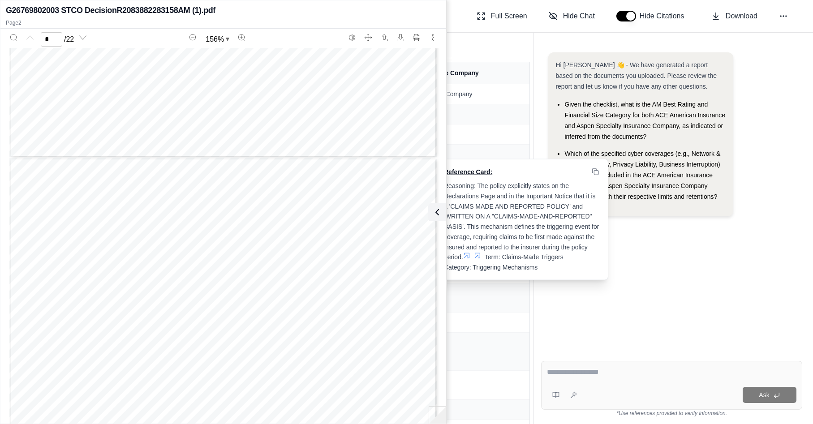
scroll to position [553, 0]
type input "*"
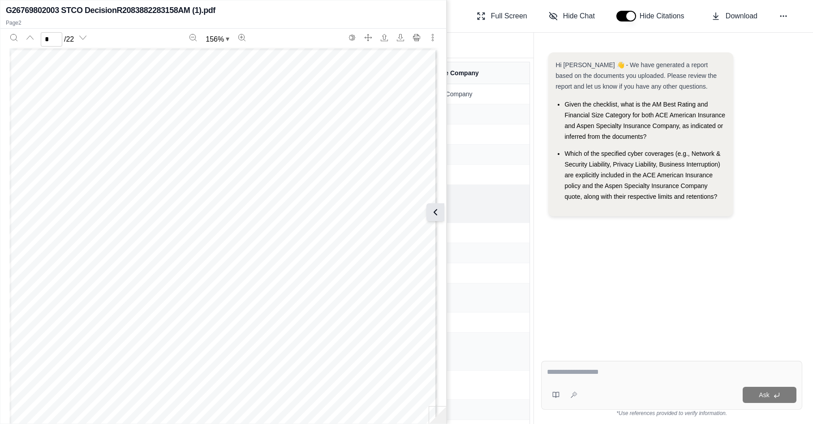
click at [436, 214] on icon at bounding box center [435, 212] width 3 height 5
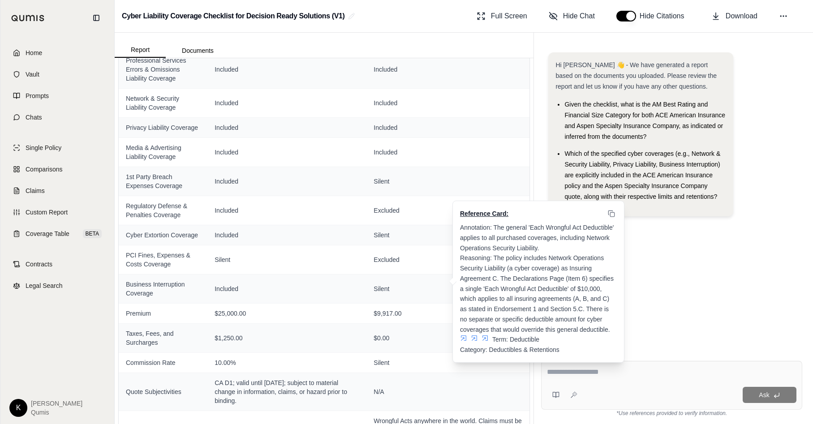
scroll to position [285, 0]
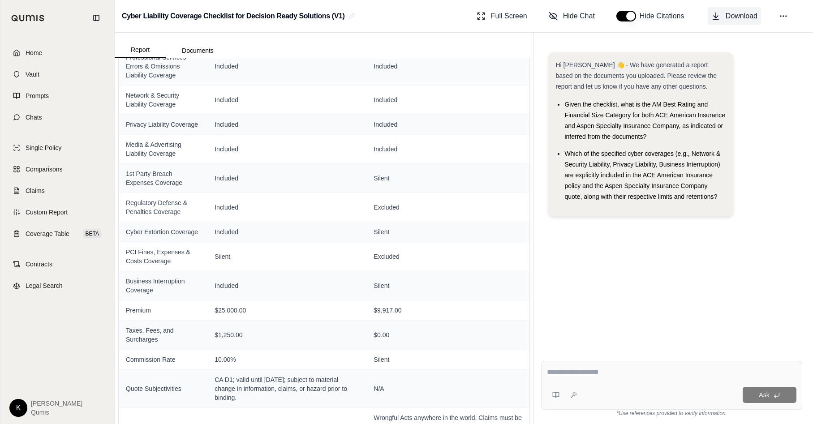
click at [747, 14] on span "Download" at bounding box center [741, 16] width 32 height 11
click at [601, 378] on div at bounding box center [671, 374] width 249 height 14
click at [551, 367] on div "Ask" at bounding box center [671, 385] width 261 height 49
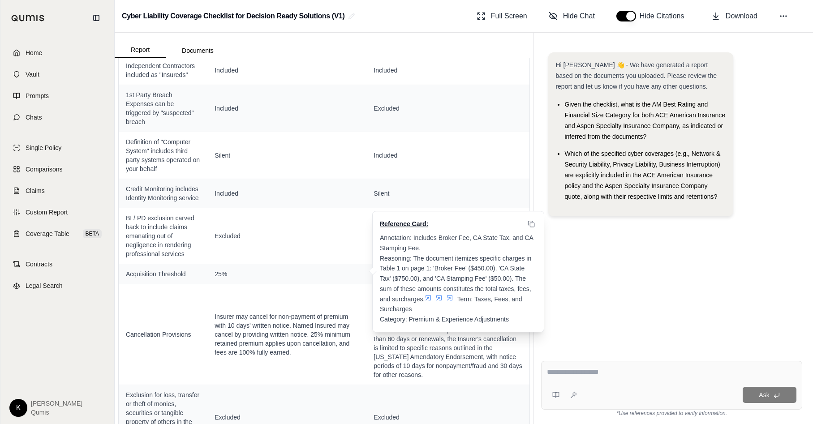
scroll to position [1255, 0]
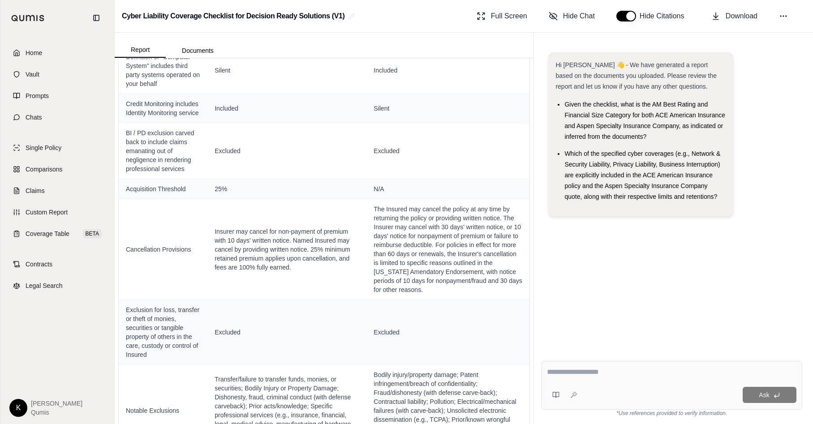
click at [611, 371] on textarea at bounding box center [671, 372] width 249 height 11
type textarea "**********"
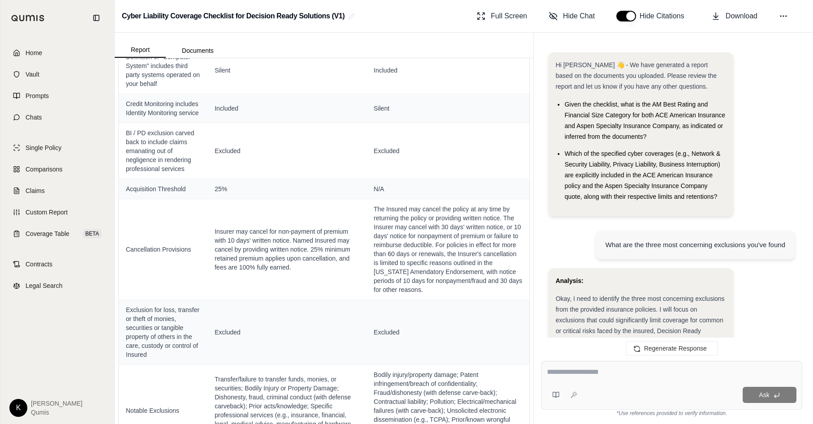
scroll to position [1785, 0]
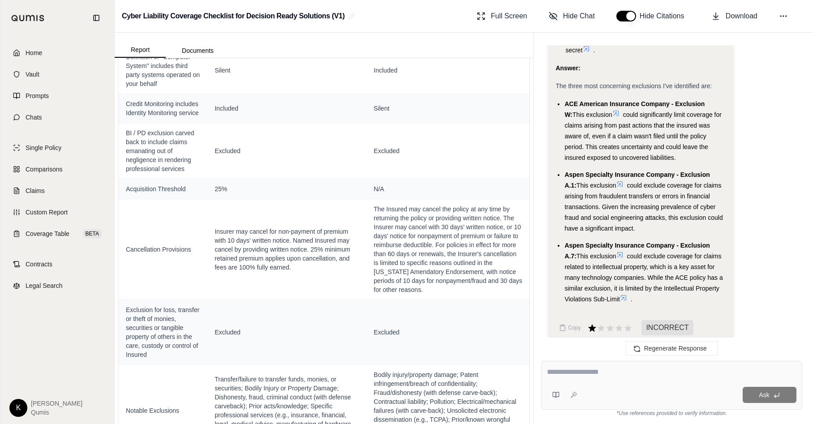
click at [592, 324] on icon at bounding box center [592, 328] width 8 height 8
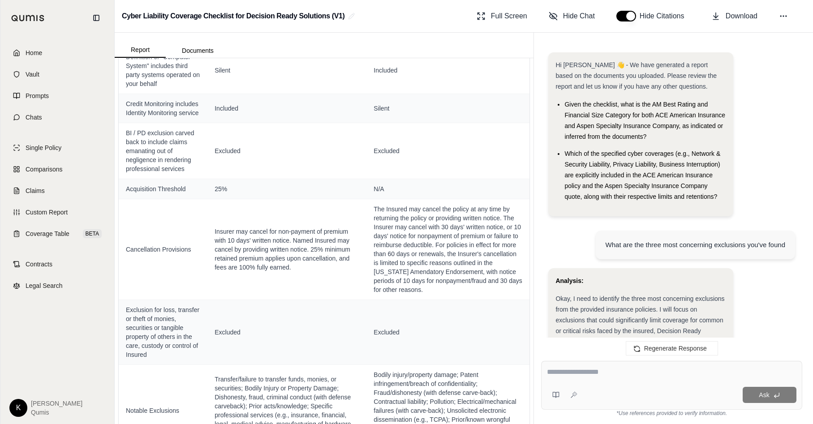
scroll to position [1858, 0]
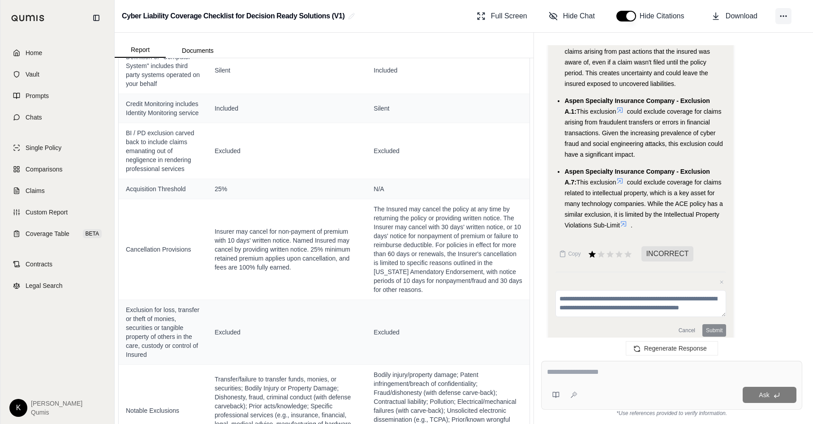
click at [782, 15] on icon at bounding box center [783, 16] width 9 height 9
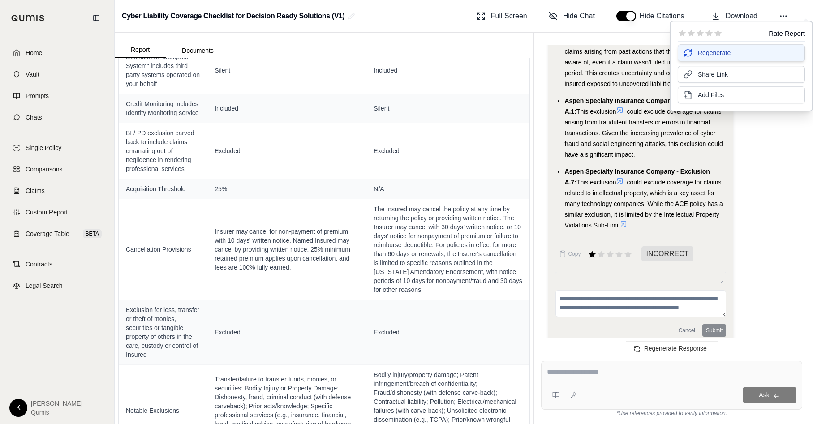
click at [734, 58] on button "Regenerate" at bounding box center [741, 52] width 127 height 17
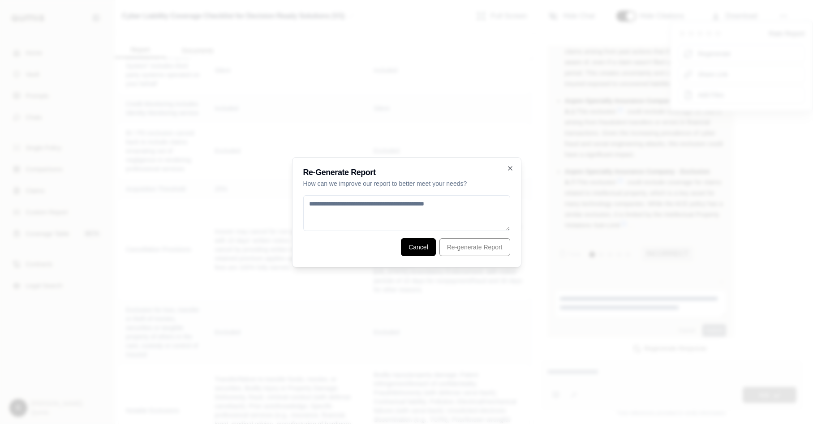
click at [410, 248] on button "Cancel" at bounding box center [418, 247] width 35 height 18
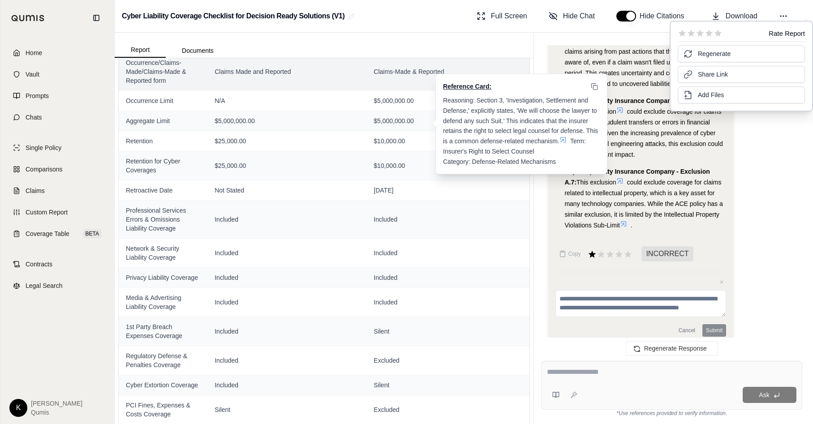
scroll to position [0, 0]
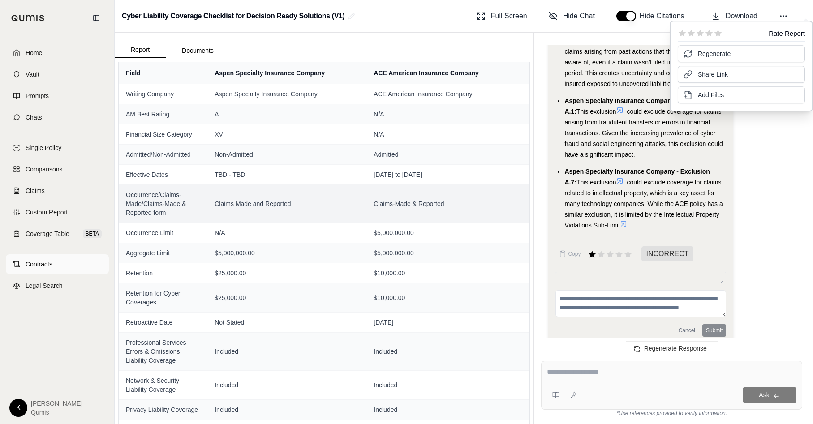
click at [35, 266] on span "Contracts" at bounding box center [39, 264] width 27 height 9
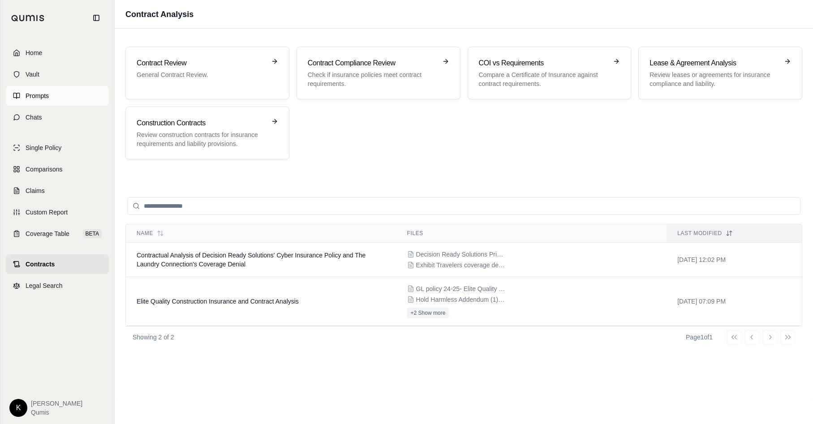
click at [30, 95] on span "Prompts" at bounding box center [37, 95] width 23 height 9
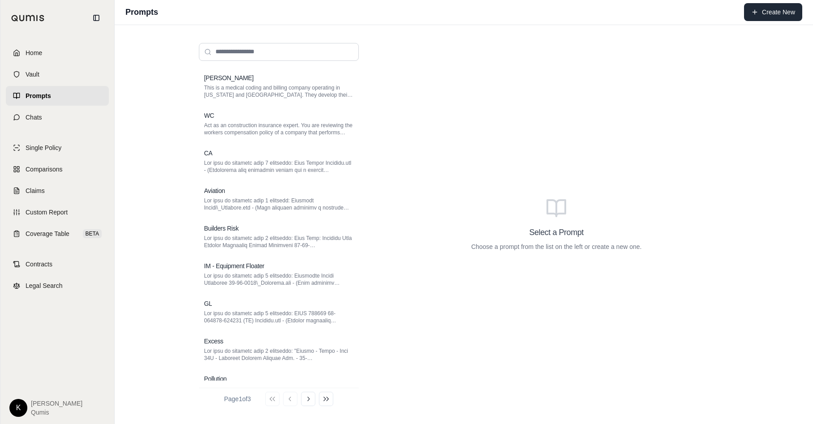
click at [779, 16] on button "Create New" at bounding box center [773, 12] width 58 height 18
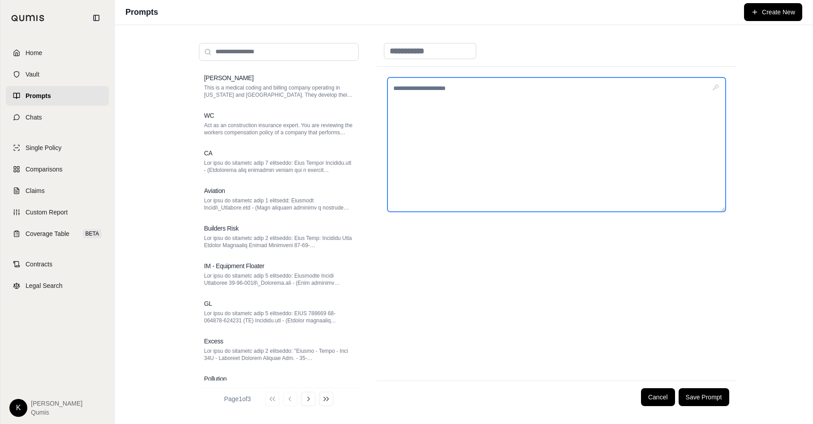
click at [443, 105] on textarea at bounding box center [556, 144] width 338 height 134
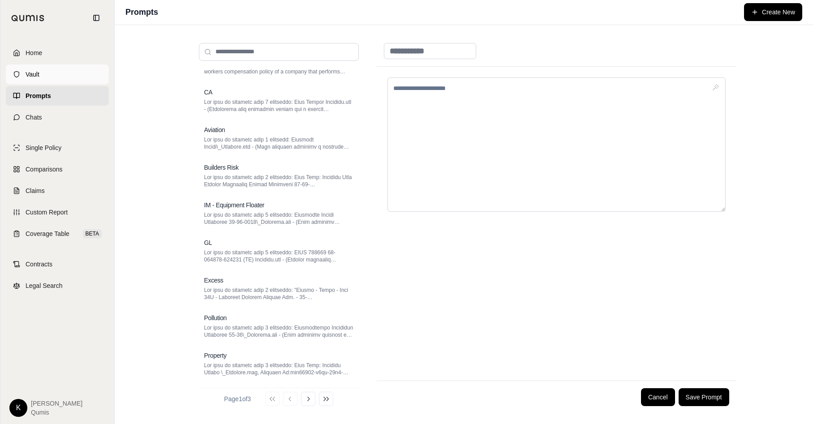
click at [41, 69] on link "Vault" at bounding box center [57, 74] width 103 height 20
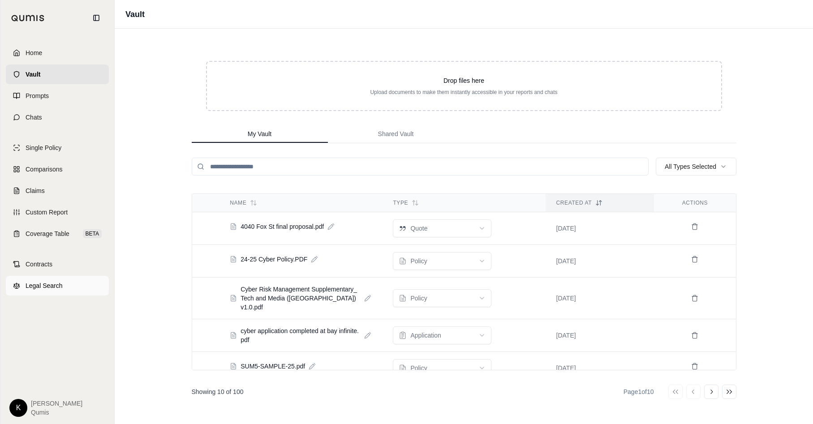
click at [39, 287] on span "Legal Search" at bounding box center [44, 285] width 37 height 9
click at [51, 115] on link "Chats" at bounding box center [57, 117] width 103 height 20
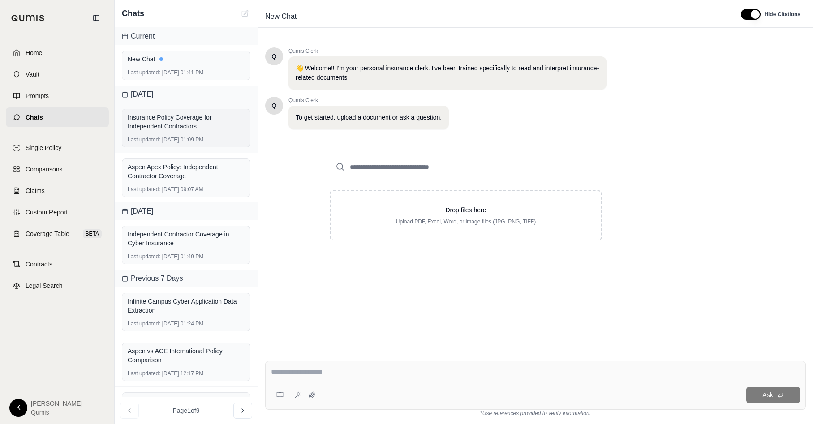
click at [150, 126] on div "Insurance Policy Coverage for Independent Contractors" at bounding box center [186, 122] width 117 height 18
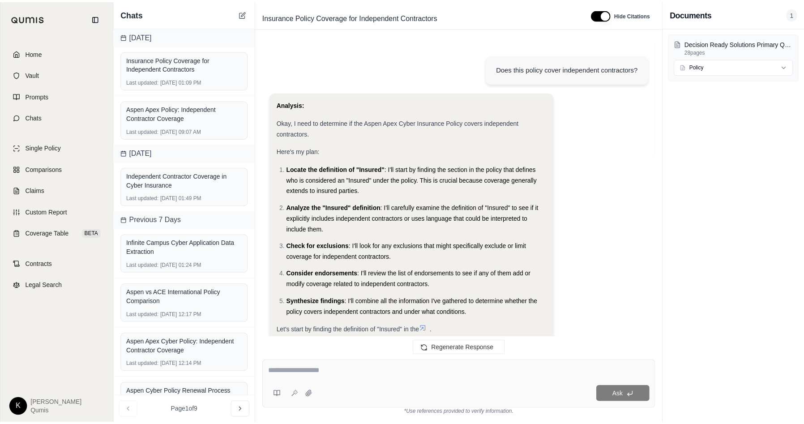
scroll to position [1067, 0]
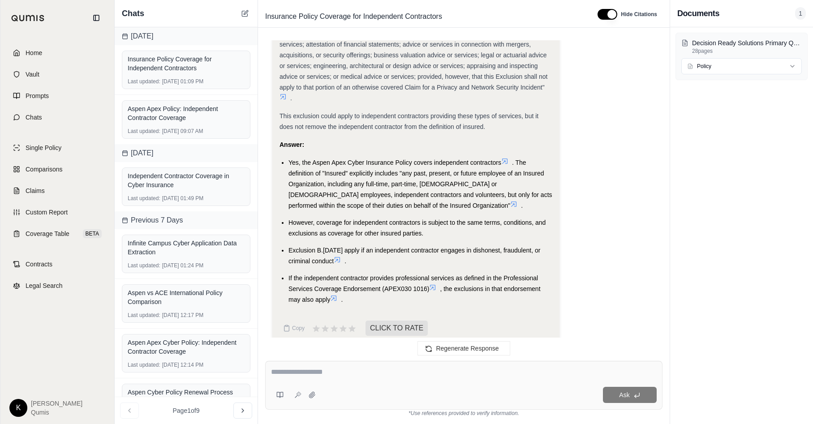
click at [330, 375] on textarea at bounding box center [464, 372] width 386 height 11
type textarea "*"
type textarea "**********"
click at [18, 402] on html "Home Vault Prompts Chats Single Policy Comparisons Claims Custom Report Coverag…" at bounding box center [406, 212] width 813 height 424
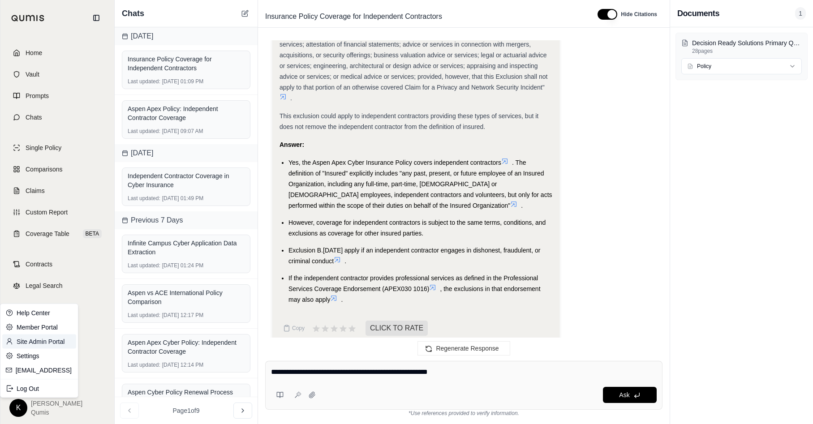
click at [52, 339] on link "Site Admin Portal" at bounding box center [39, 342] width 74 height 14
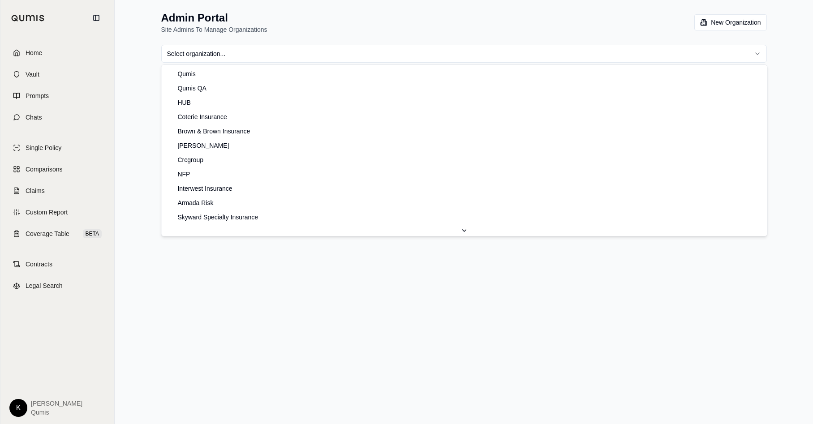
click at [273, 51] on html "Home Vault Prompts Chats Single Policy Comparisons Claims Custom Report Coverag…" at bounding box center [406, 212] width 813 height 424
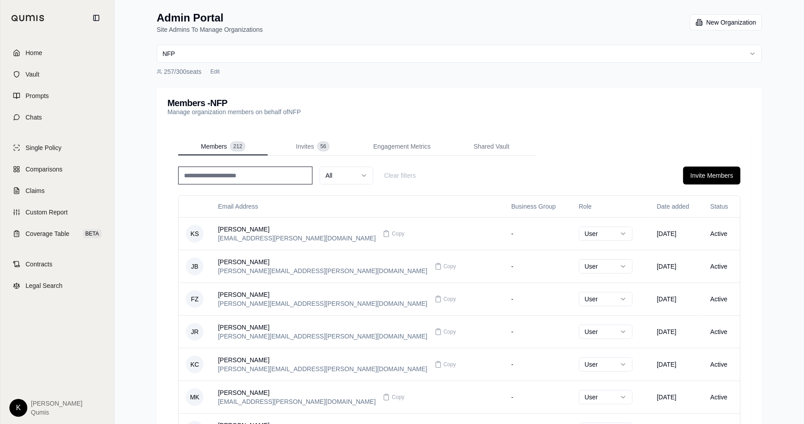
click at [265, 171] on input at bounding box center [245, 176] width 134 height 18
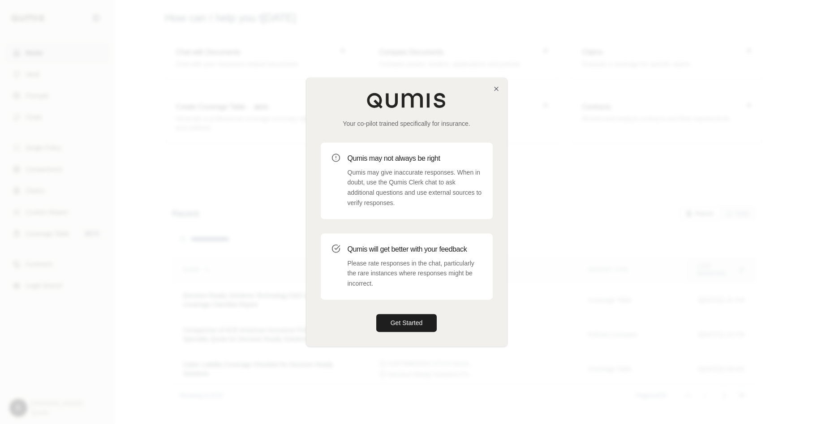
click at [79, 239] on div at bounding box center [406, 212] width 813 height 424
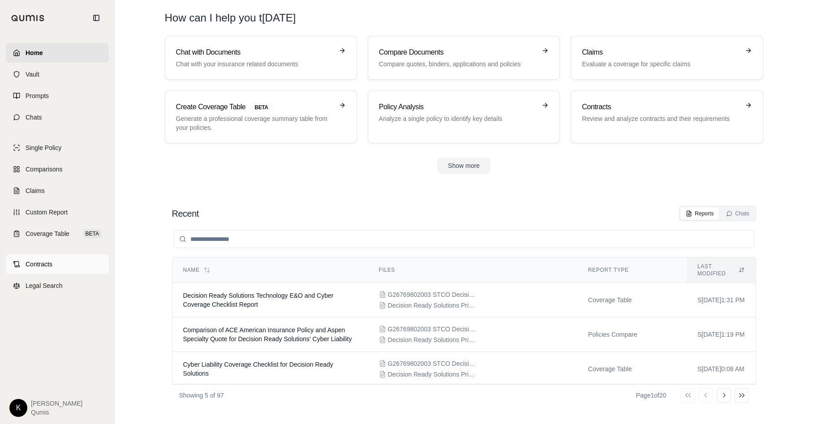
click at [49, 268] on span "Contracts" at bounding box center [39, 264] width 27 height 9
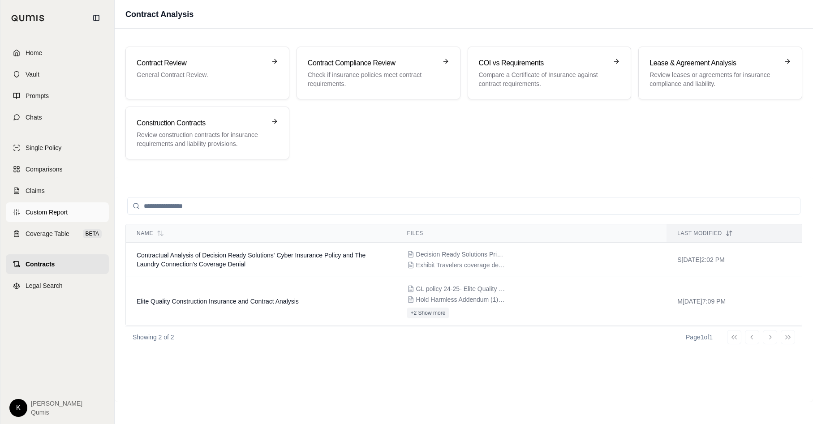
click at [38, 203] on link "Custom Report" at bounding box center [57, 212] width 103 height 20
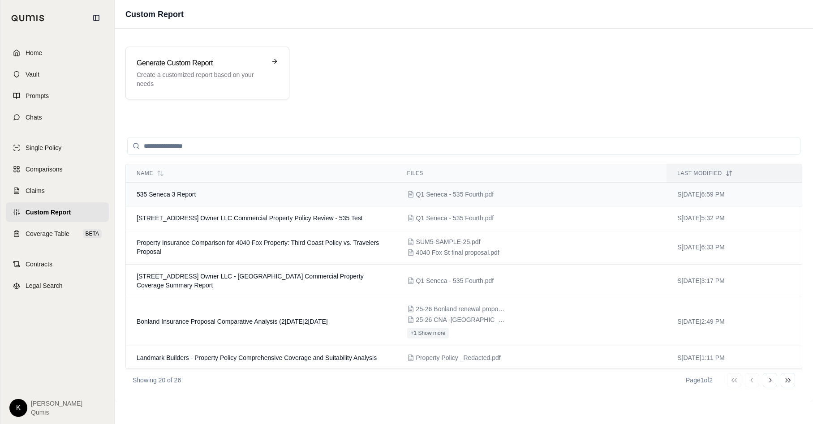
click at [233, 190] on td "535 Seneca 3 Report" at bounding box center [261, 195] width 270 height 24
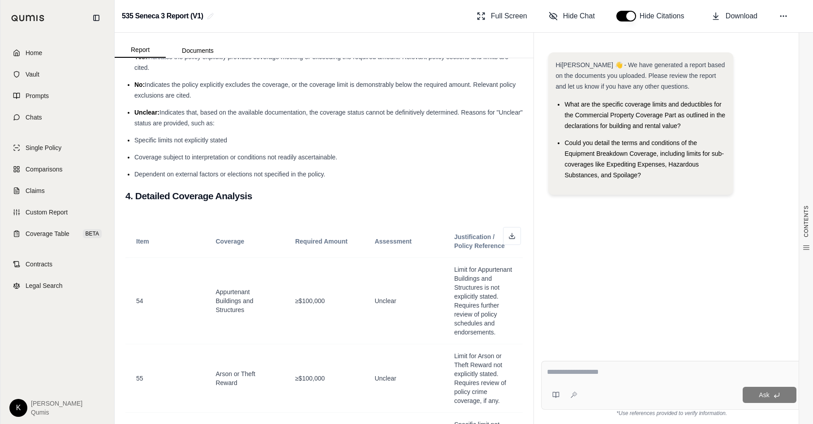
scroll to position [337, 0]
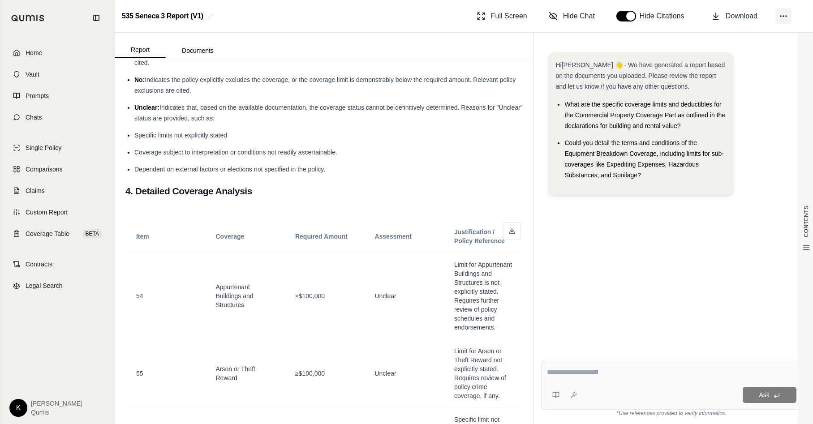
click at [785, 17] on circle at bounding box center [785, 16] width 1 height 1
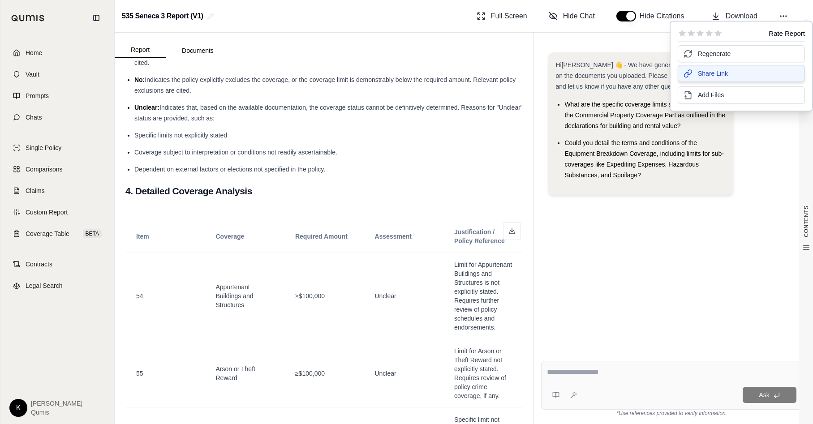
click at [694, 72] on button "Share Link" at bounding box center [741, 73] width 127 height 17
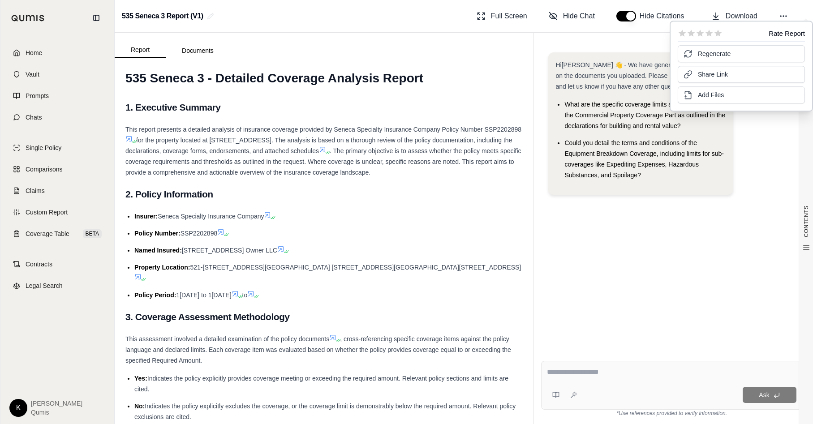
scroll to position [0, 0]
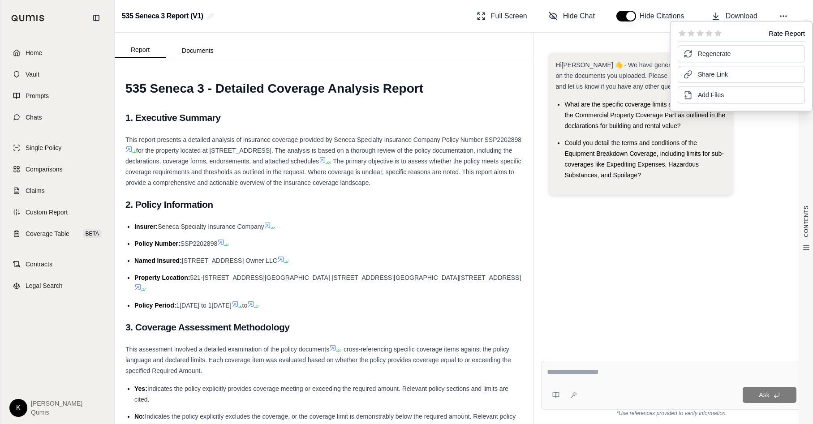
click at [744, 180] on div "Hi[PERSON_NAME] 👋 - We have generated a report based on the documents you uploa…" at bounding box center [671, 127] width 247 height 150
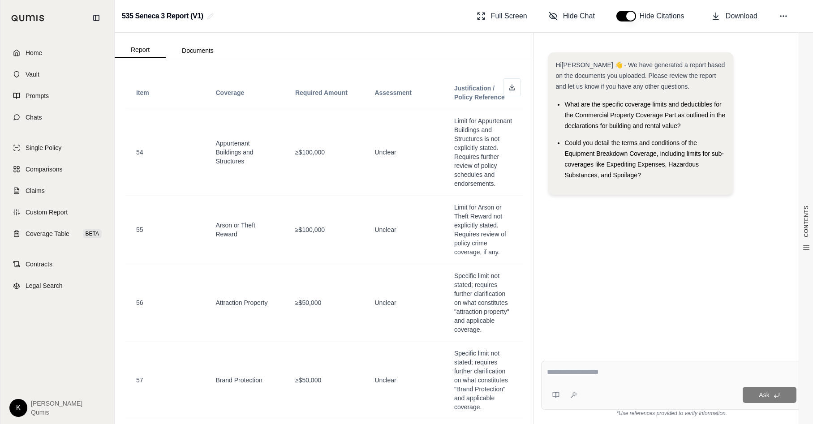
scroll to position [462, 0]
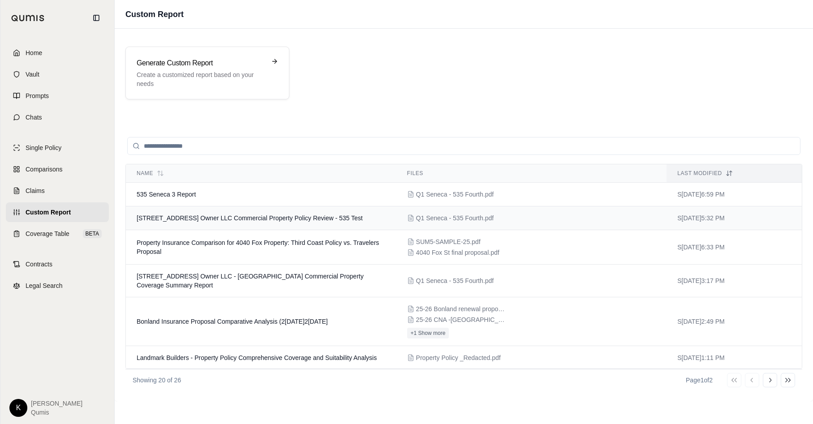
click at [269, 218] on span "[STREET_ADDRESS] Owner LLC Commercial Property Policy Review - 535 Test" at bounding box center [250, 218] width 226 height 7
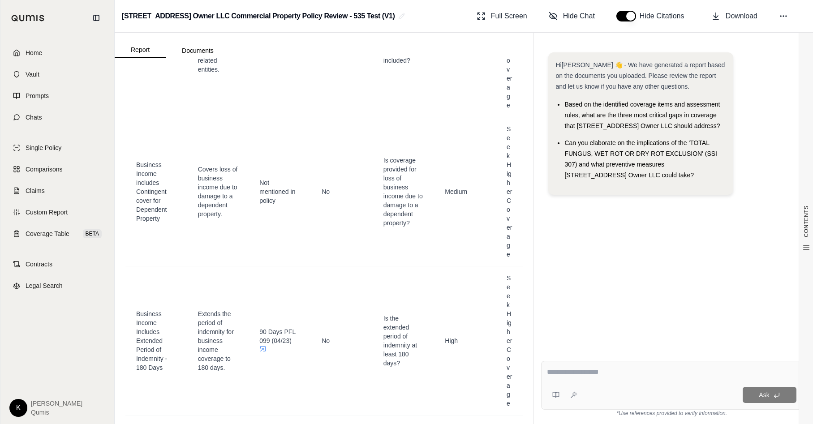
scroll to position [4127, 0]
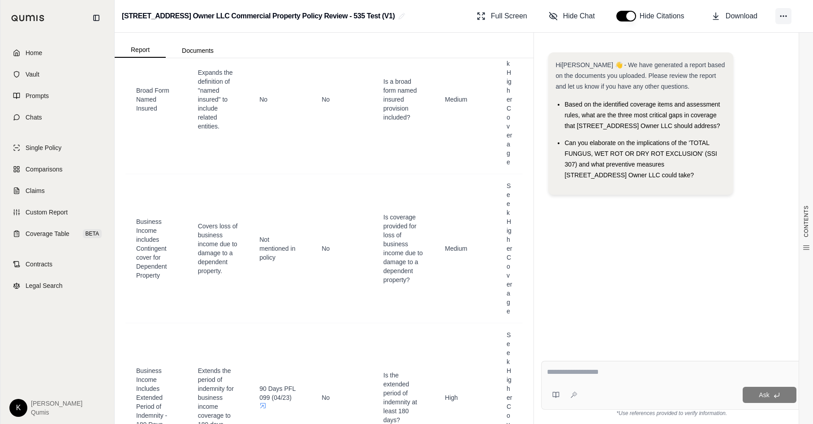
click at [789, 19] on button at bounding box center [783, 16] width 16 height 16
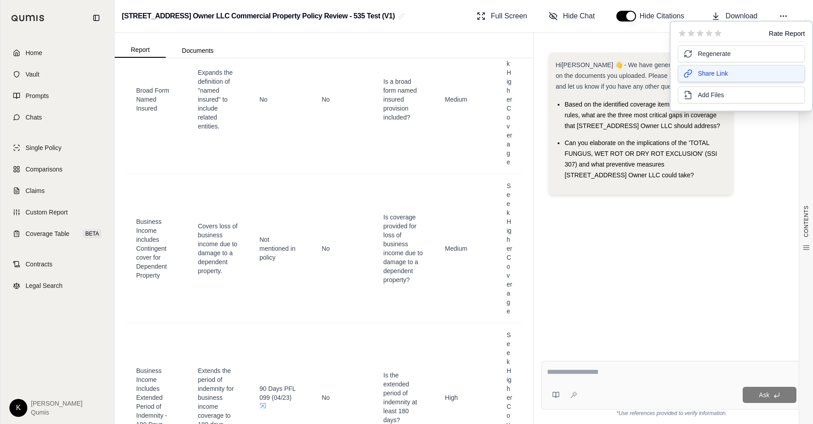
click at [739, 76] on button "Share Link" at bounding box center [741, 73] width 127 height 17
click at [550, 23] on button "Hide Chat" at bounding box center [571, 16] width 53 height 18
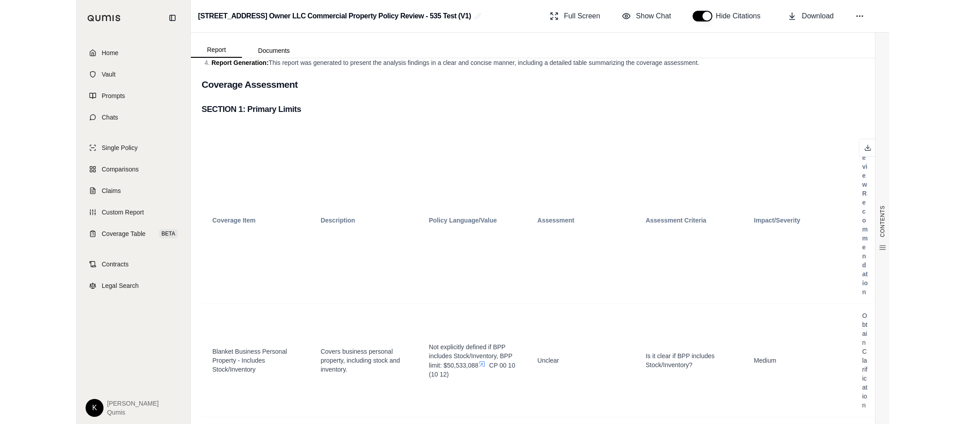
scroll to position [467, 0]
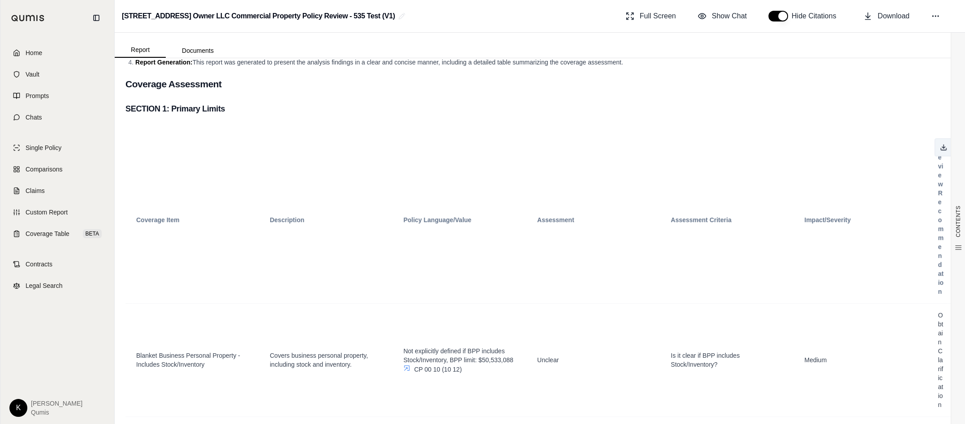
click at [812, 146] on button at bounding box center [943, 147] width 18 height 18
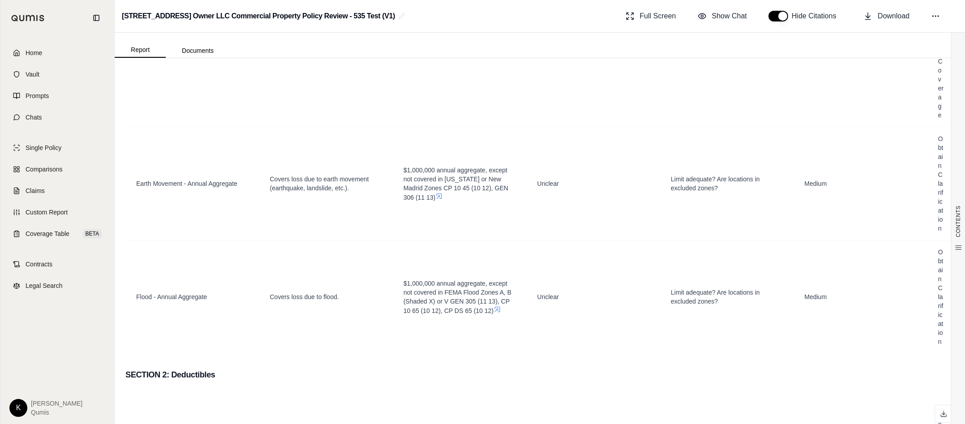
scroll to position [1549, 0]
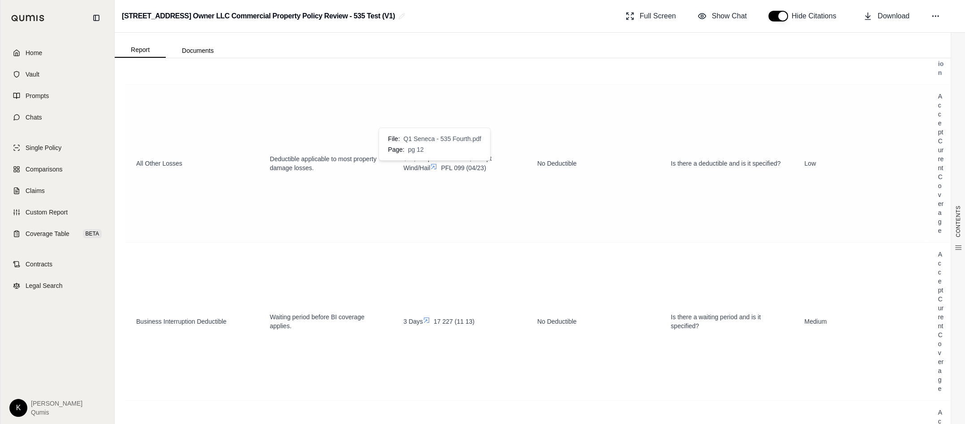
click at [434, 166] on icon at bounding box center [433, 166] width 7 height 7
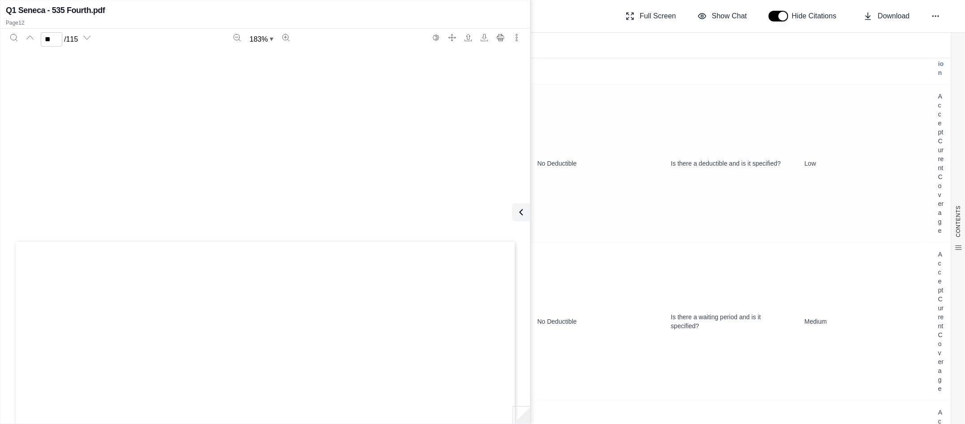
scroll to position [7152, 0]
type input "**"
click at [521, 213] on icon at bounding box center [519, 212] width 11 height 11
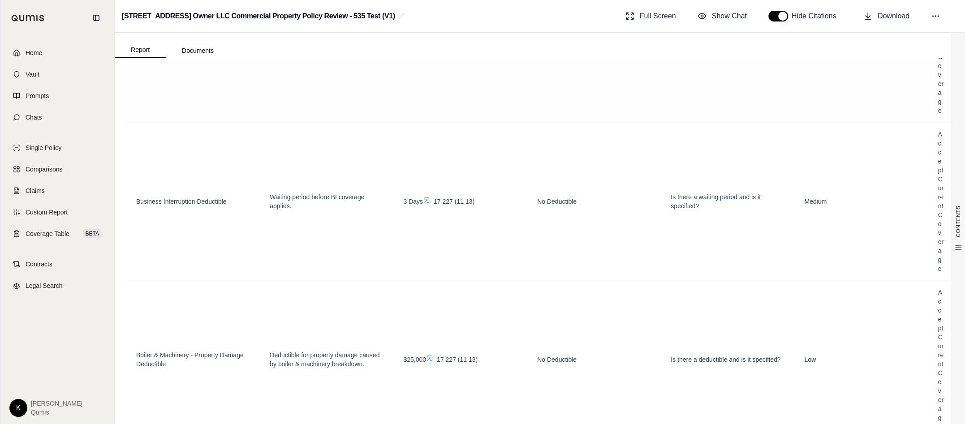
scroll to position [1669, 0]
click at [428, 200] on icon at bounding box center [426, 200] width 7 height 7
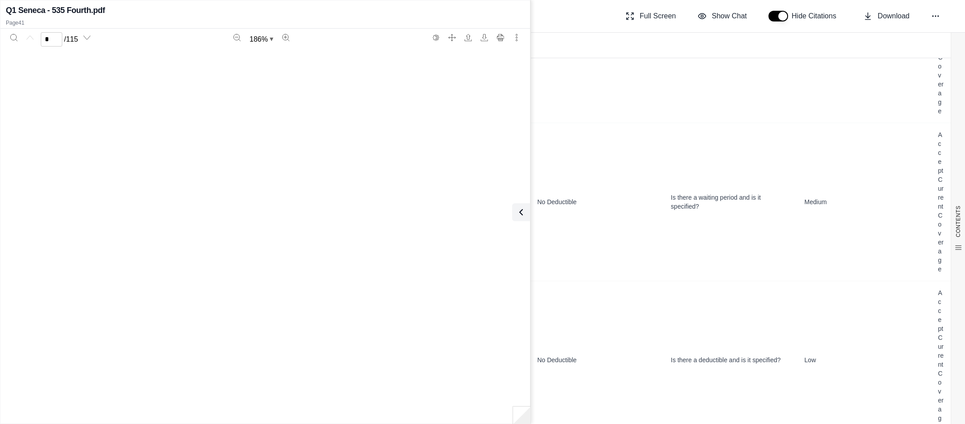
scroll to position [0, 0]
type input "**"
click at [524, 212] on button at bounding box center [519, 212] width 18 height 18
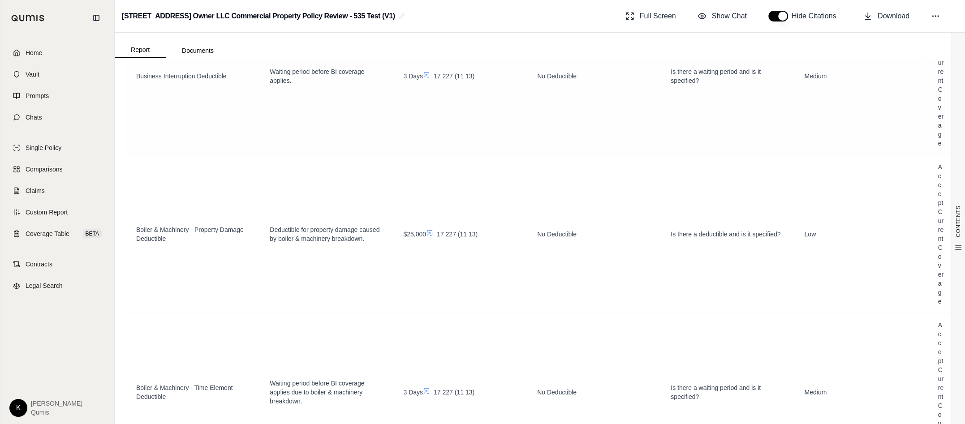
scroll to position [1812, 0]
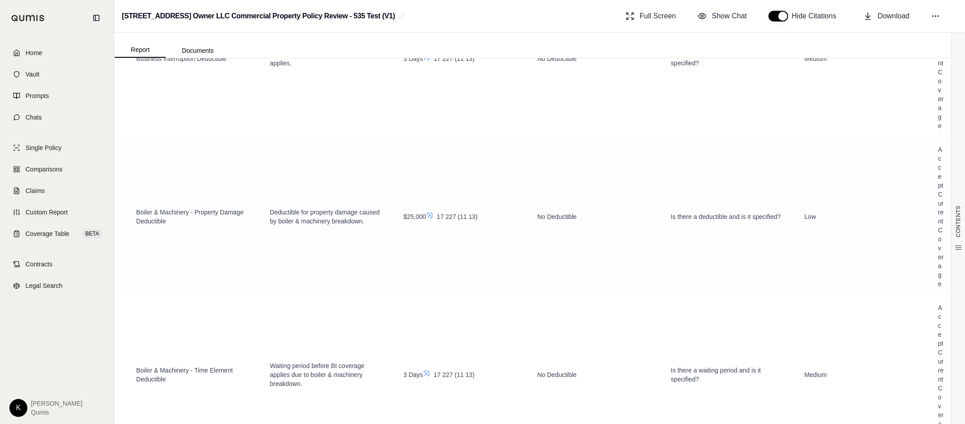
click at [429, 215] on icon at bounding box center [429, 215] width 7 height 7
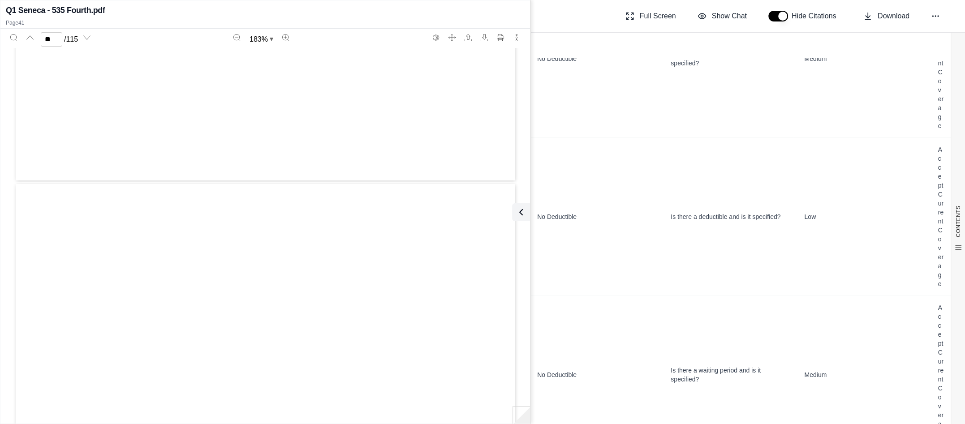
scroll to position [26009, 0]
type input "**"
click at [520, 210] on icon at bounding box center [519, 212] width 11 height 11
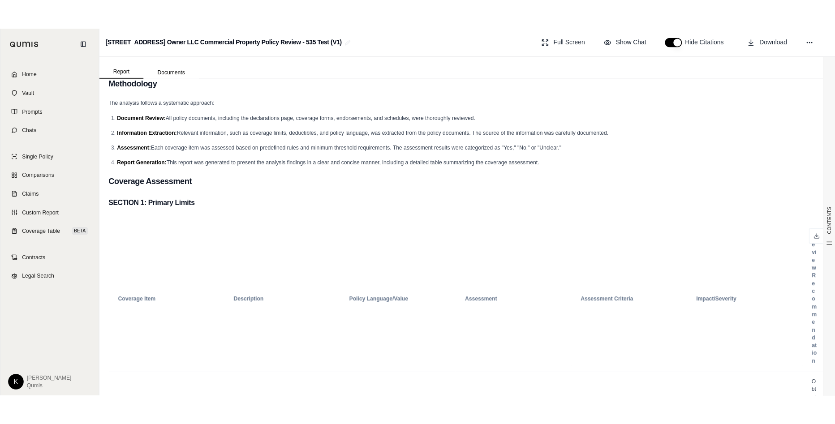
scroll to position [0, 0]
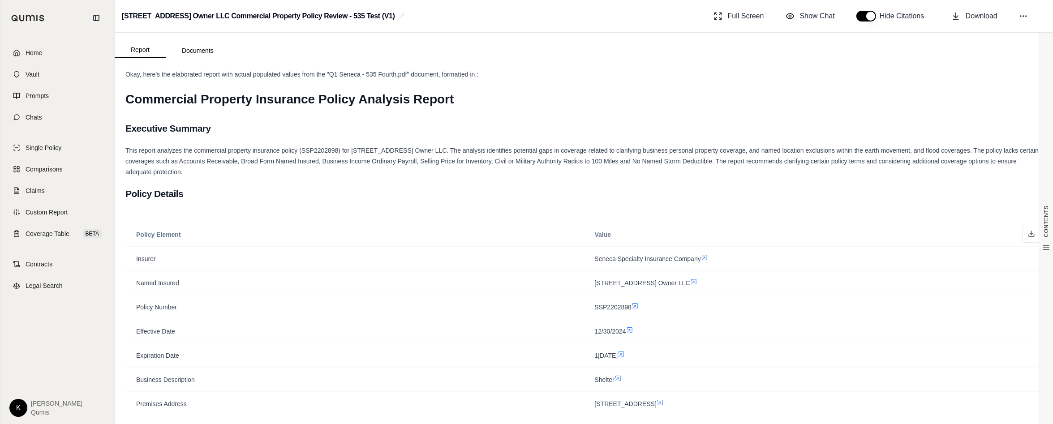
click at [18, 411] on html "Home Vault Prompts Chats Single Policy Comparisons Claims Custom Report Coverag…" at bounding box center [526, 212] width 1053 height 424
click at [50, 338] on link "Site Admin Portal" at bounding box center [39, 342] width 74 height 14
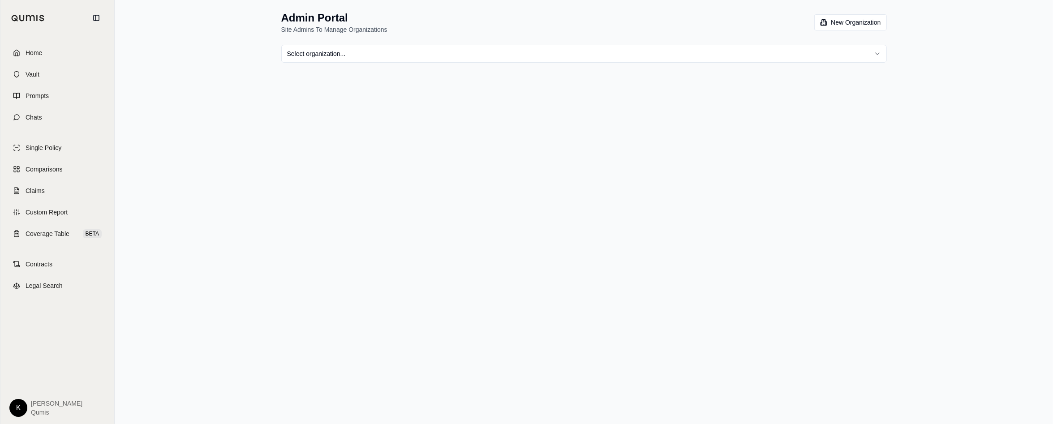
click at [25, 404] on html "Home Vault Prompts Chats Single Policy Comparisons Claims Custom Report Coverag…" at bounding box center [526, 212] width 1053 height 424
click at [33, 327] on link "Member Portal" at bounding box center [39, 327] width 74 height 14
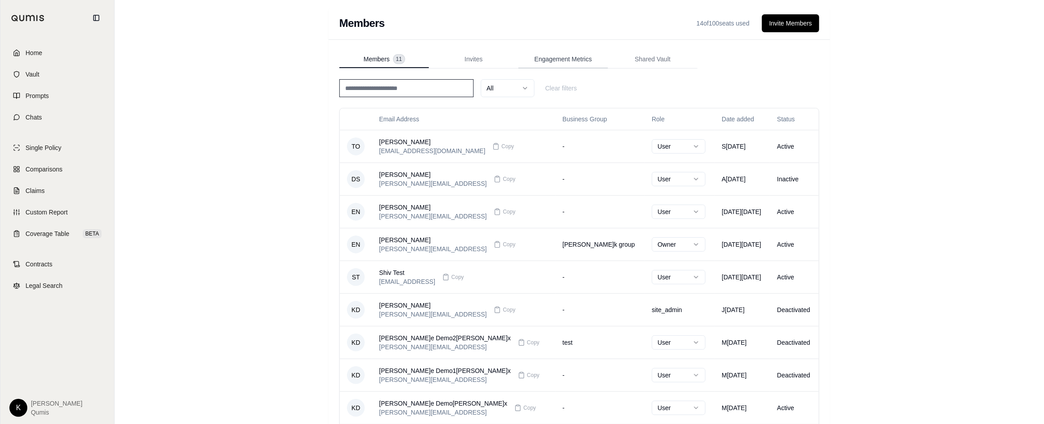
click at [577, 51] on button "Engagement Metrics" at bounding box center [564, 60] width 90 height 18
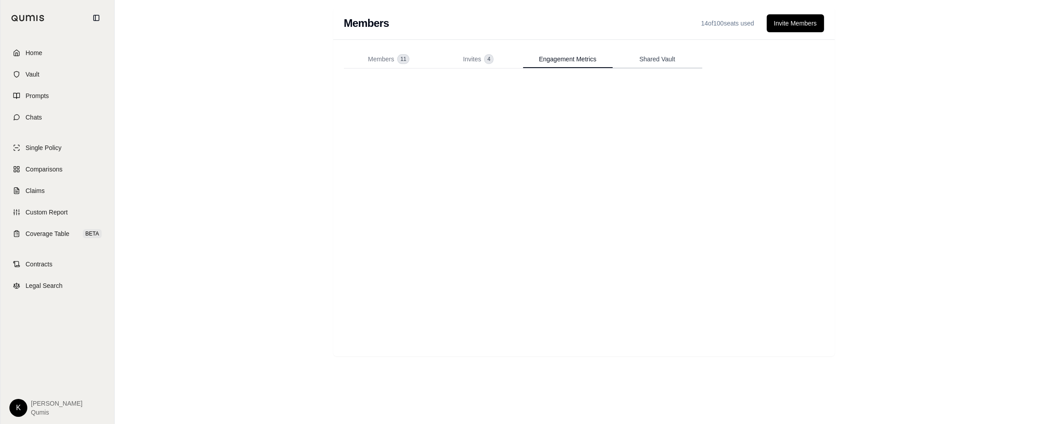
click at [652, 58] on span "Shared Vault" at bounding box center [657, 59] width 36 height 9
click at [555, 57] on span "Engagement Metrics" at bounding box center [567, 59] width 57 height 9
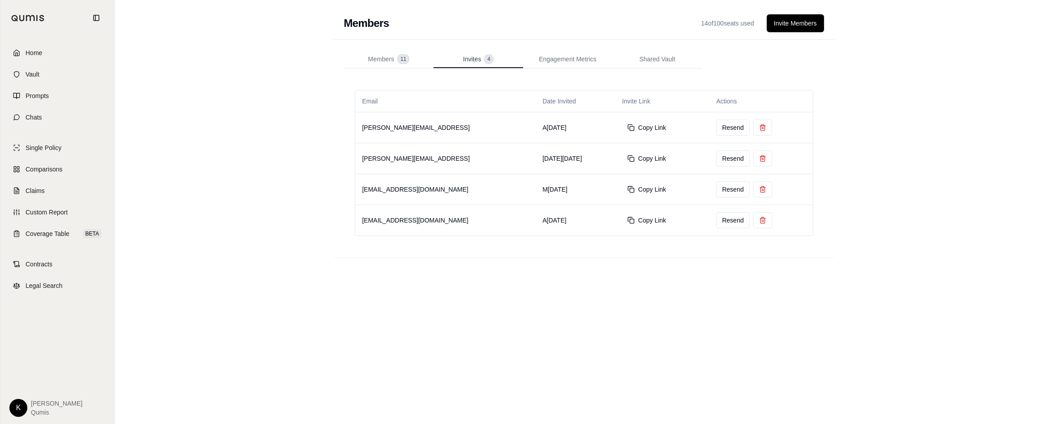
click at [482, 58] on div "Invites 4" at bounding box center [478, 59] width 30 height 9
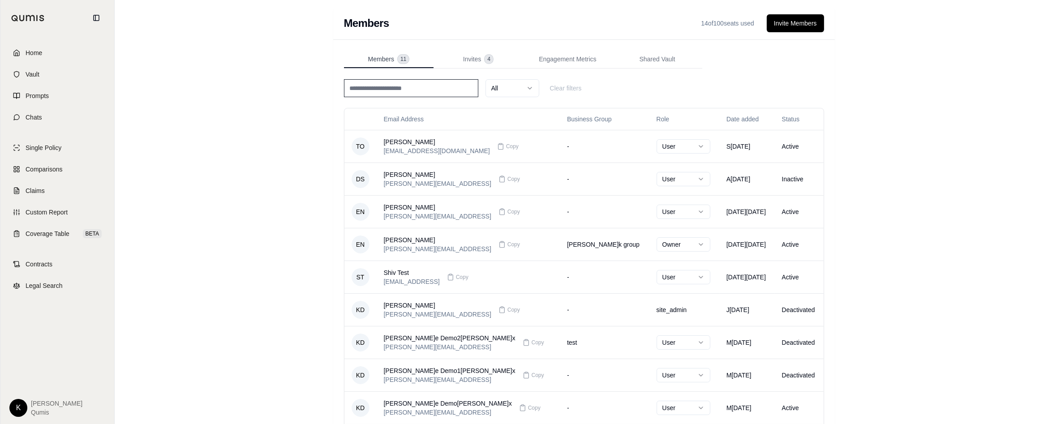
click at [401, 60] on span "11" at bounding box center [403, 59] width 11 height 9
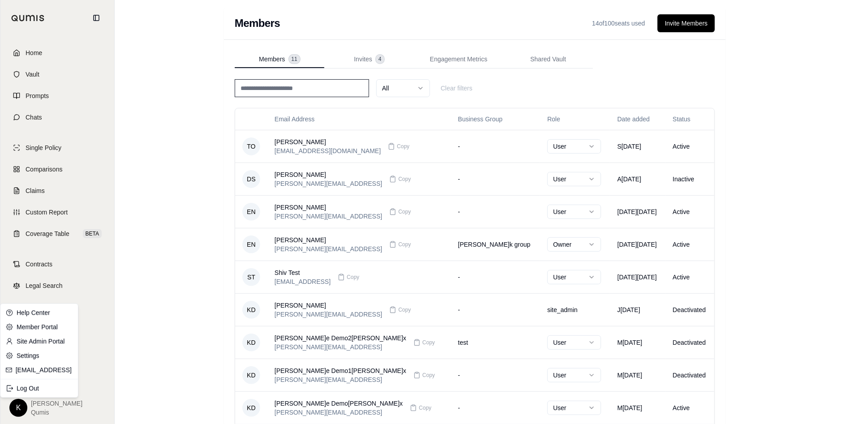
click at [23, 402] on html "Home Vault Prompts Chats Single Policy Comparisons Claims Custom Report Coverag…" at bounding box center [421, 259] width 843 height 519
click at [56, 341] on link "Site Admin Portal" at bounding box center [39, 342] width 74 height 14
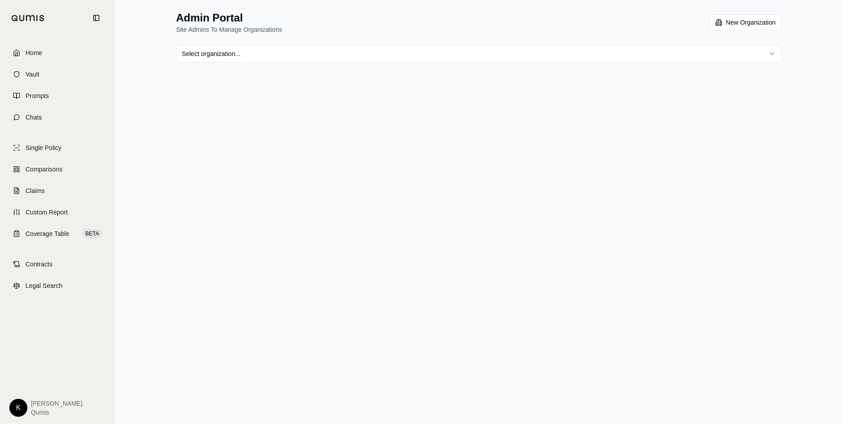
click at [377, 51] on html "Home Vault Prompts Chats Single Policy Comparisons Claims Custom Report Coverag…" at bounding box center [421, 212] width 843 height 424
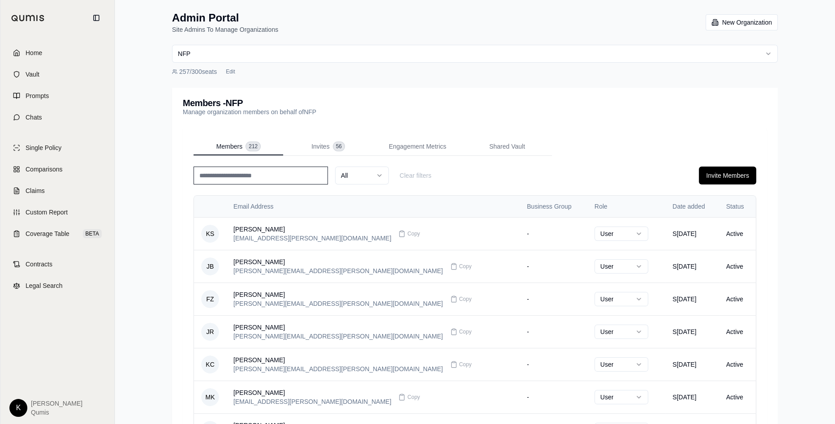
click at [722, 205] on th "Status" at bounding box center [737, 206] width 37 height 21
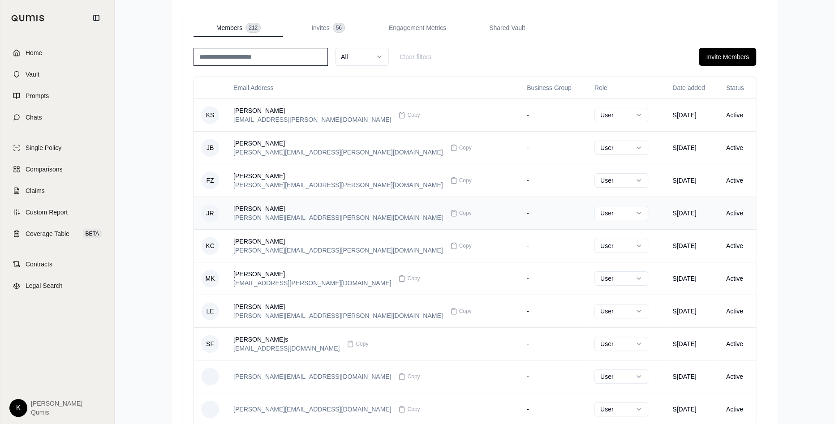
scroll to position [193, 0]
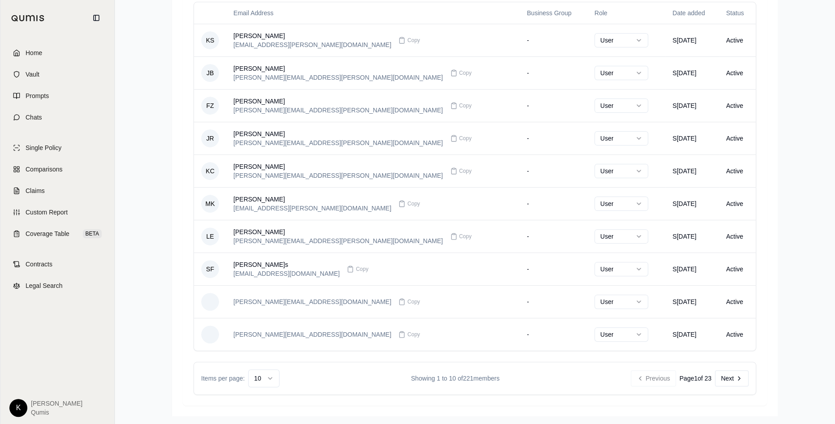
click at [271, 373] on html "Home Vault Prompts Chats Single Policy Comparisons Claims Custom Report Coverag…" at bounding box center [417, 117] width 835 height 621
